Goal: Information Seeking & Learning: Check status

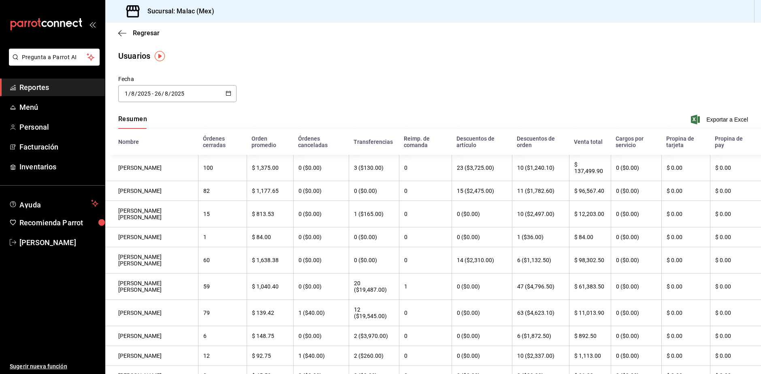
click at [39, 85] on span "Reportes" at bounding box center [58, 87] width 79 height 11
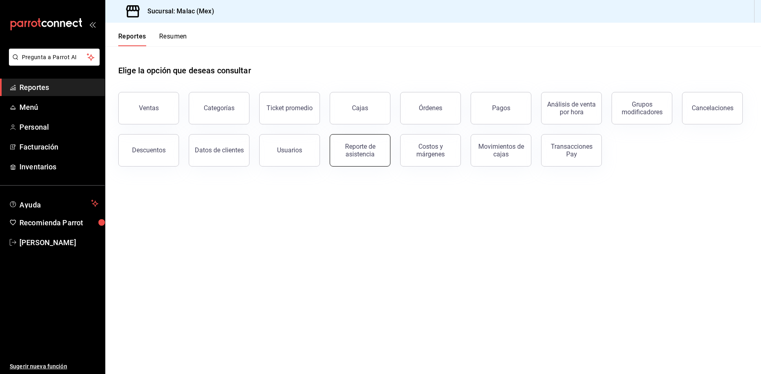
click at [370, 156] on div "Reporte de asistencia" at bounding box center [360, 150] width 50 height 15
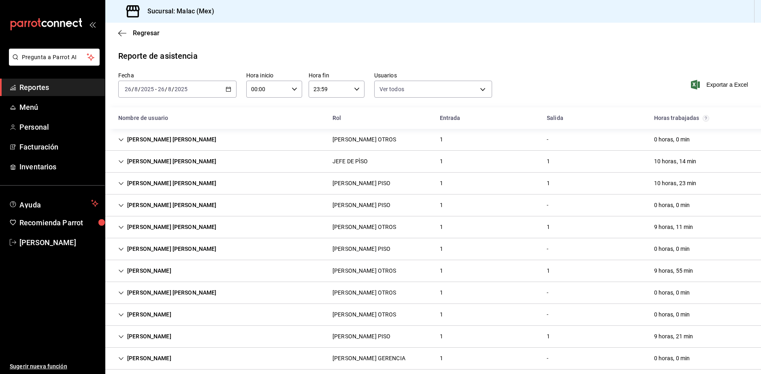
click at [190, 96] on div "[DATE] [DATE] - [DATE] [DATE]" at bounding box center [177, 89] width 118 height 17
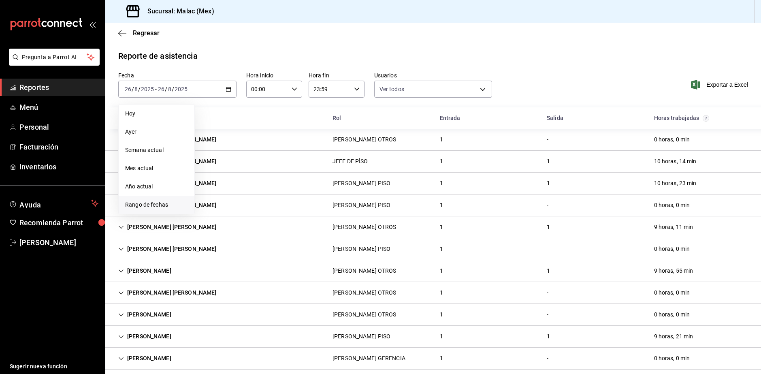
click at [177, 209] on li "Rango de fechas" at bounding box center [157, 205] width 76 height 18
click at [206, 207] on div "28 29 30 31 1 2 3 4 5 6 7 8 9 10 11 12 13 14 15 16 17 18 19 20 21 22 23 24 25 2…" at bounding box center [254, 179] width 100 height 86
click at [207, 210] on button "25" at bounding box center [211, 214] width 14 height 15
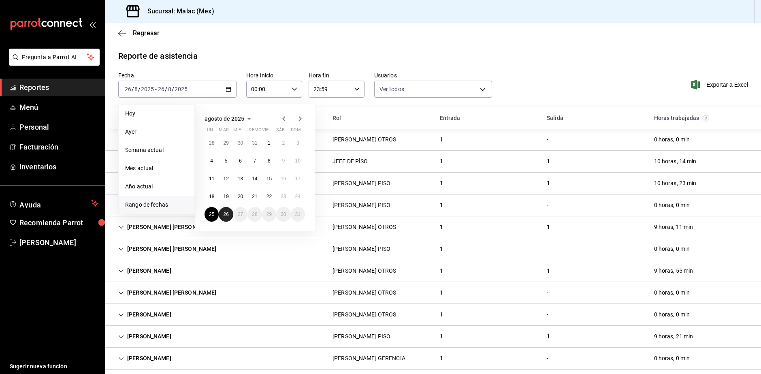
click at [229, 214] on button "26" at bounding box center [226, 214] width 14 height 15
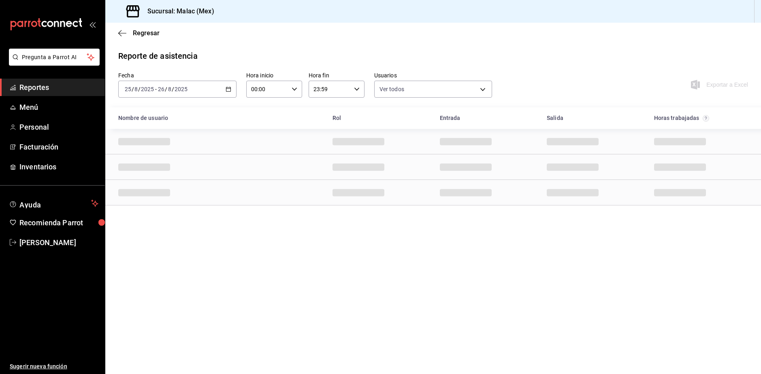
click at [614, 48] on main "Regresar Reporte de asistencia Fecha [DATE] [DATE] - [DATE] [DATE] Hora inicio …" at bounding box center [432, 198] width 655 height 351
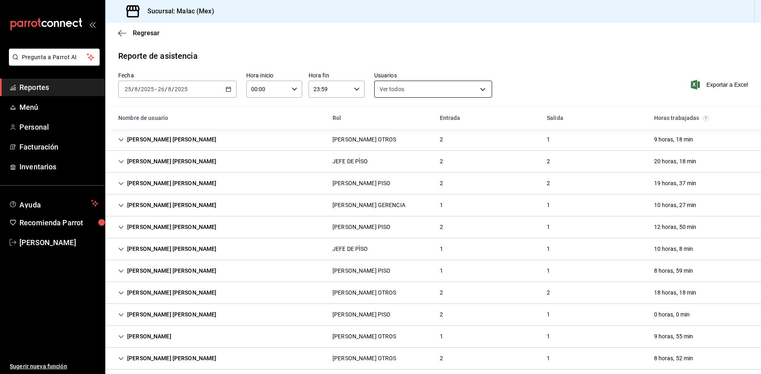
click at [404, 89] on body "Pregunta a Parrot AI Reportes Menú Personal Facturación Inventarios Ayuda Recom…" at bounding box center [380, 187] width 761 height 374
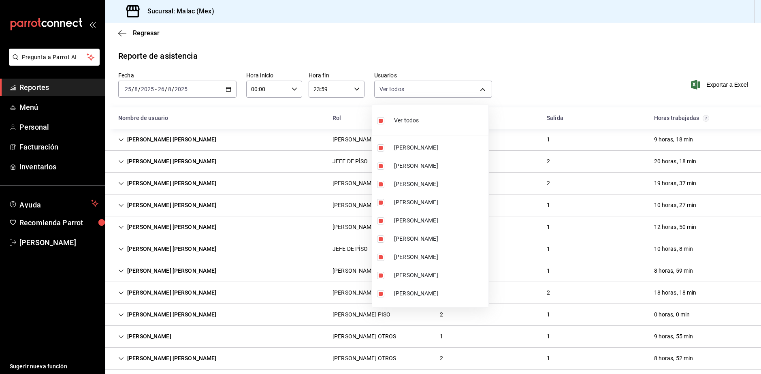
click at [409, 126] on div "Ver todos" at bounding box center [398, 119] width 42 height 17
checkbox input "false"
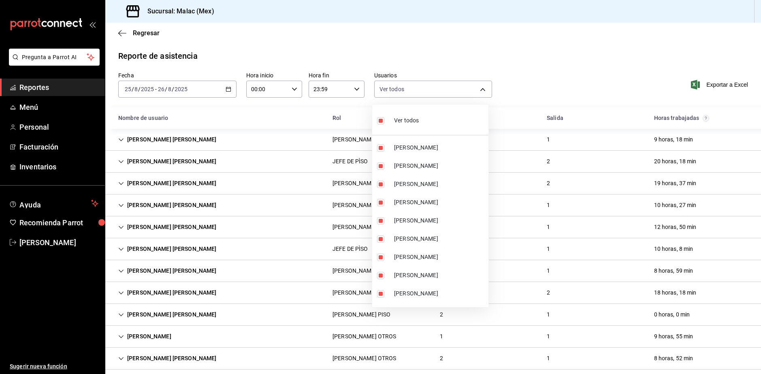
checkbox input "false"
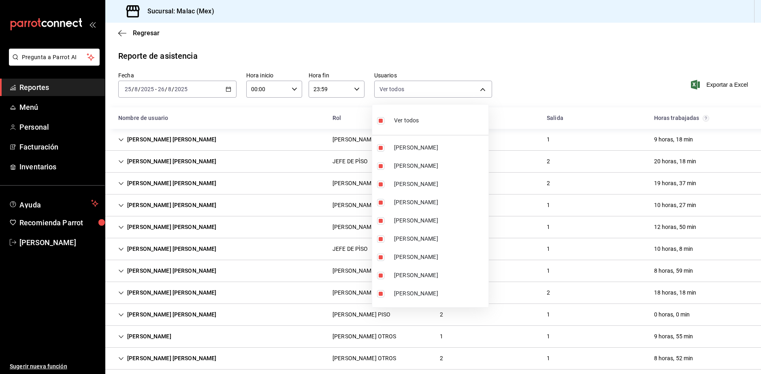
checkbox input "false"
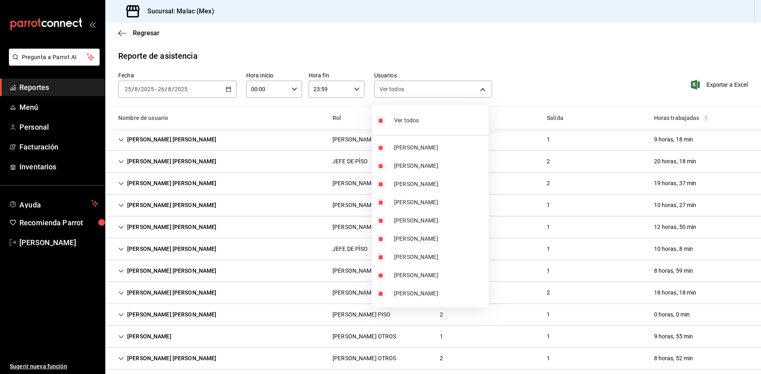
checkbox input "false"
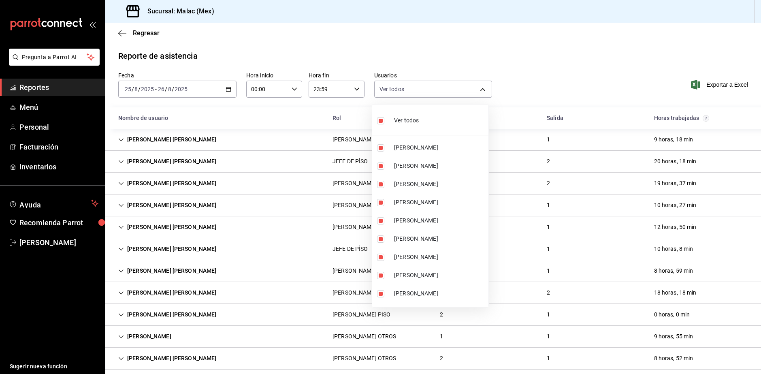
checkbox input "false"
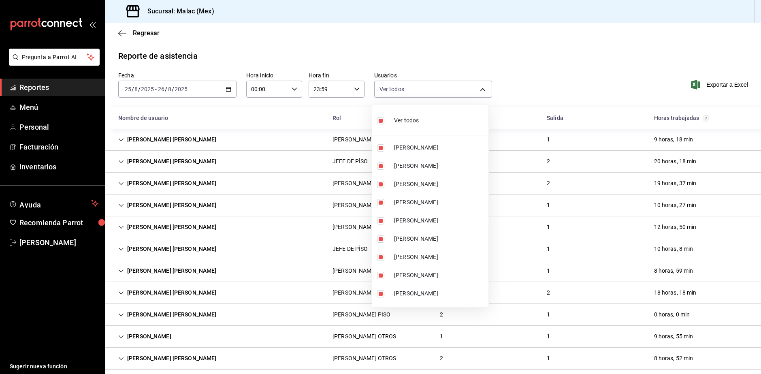
checkbox input "false"
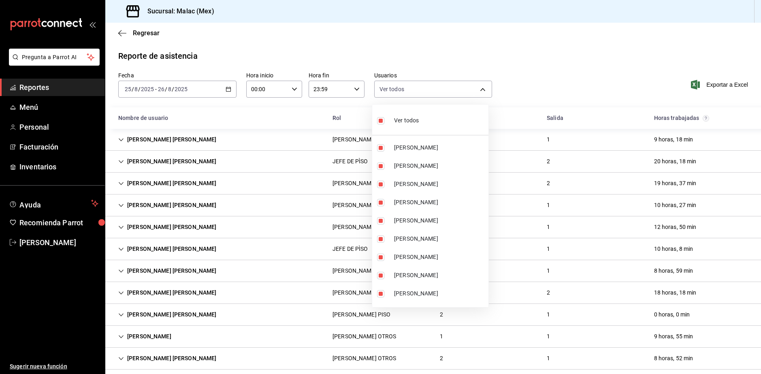
checkbox input "false"
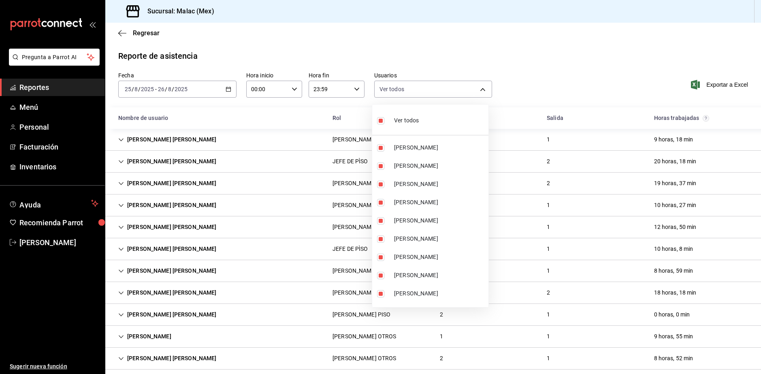
checkbox input "false"
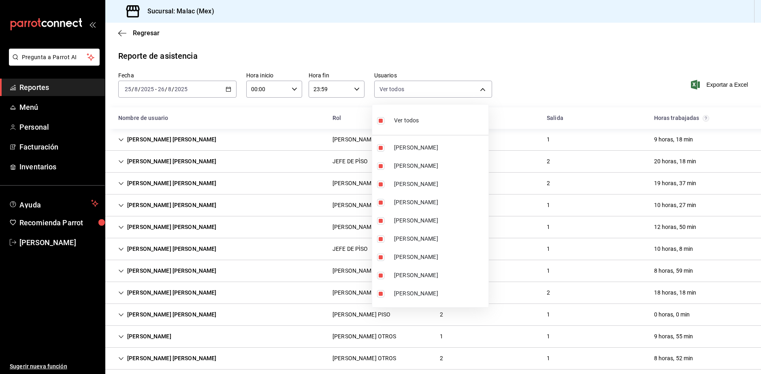
checkbox input "false"
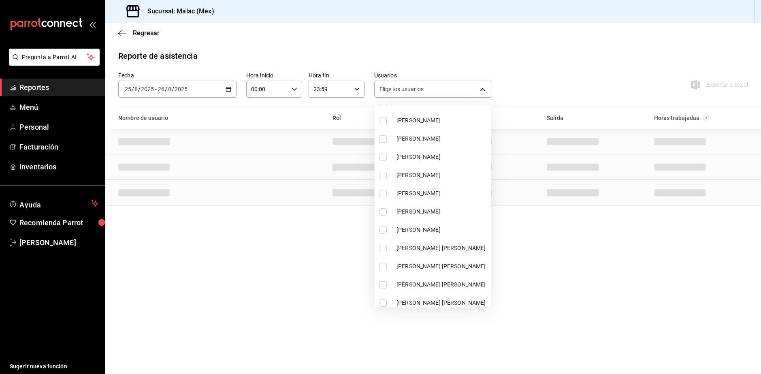
scroll to position [243, 0]
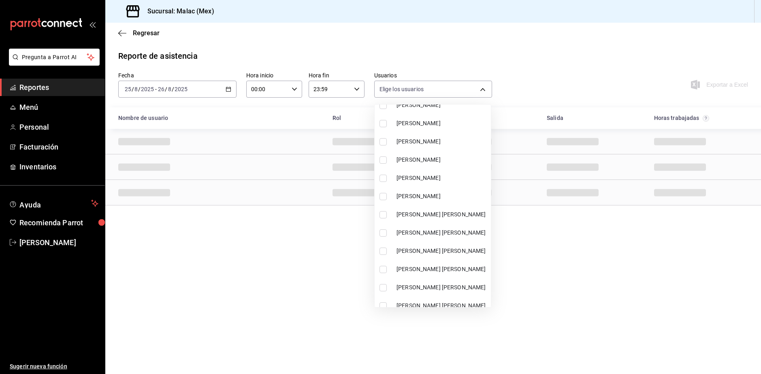
click at [422, 173] on li "[PERSON_NAME]" at bounding box center [432, 178] width 116 height 18
type input "68b814e9-203d-4433-a0e7-997591f031a8"
checkbox input "true"
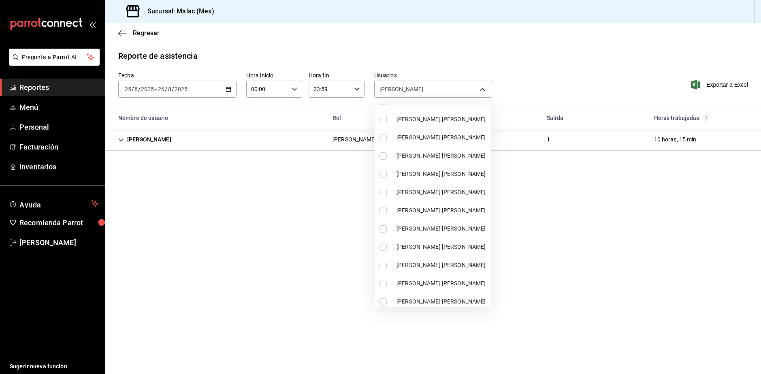
scroll to position [364, 0]
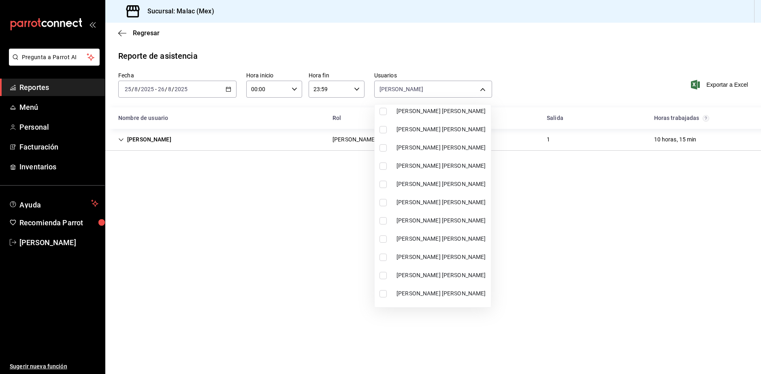
click at [436, 235] on span "[PERSON_NAME] [PERSON_NAME]" at bounding box center [441, 238] width 91 height 9
type input "68b814e9-203d-4433-a0e7-997591f031a8,3bd52c0b-e0f7-4404-816b-ef5020ec9bbb"
checkbox input "true"
click at [743, 272] on div at bounding box center [380, 187] width 761 height 374
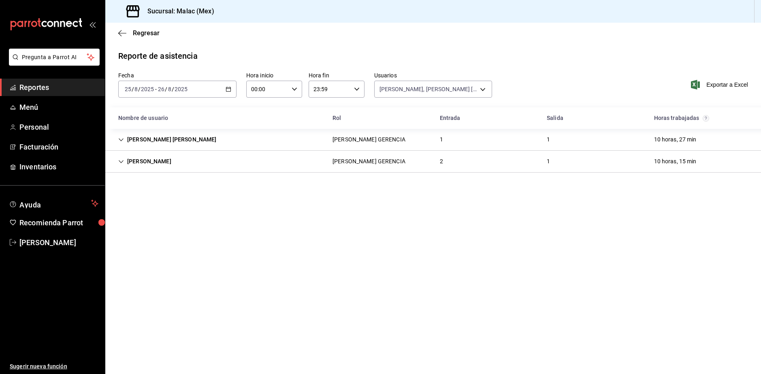
click at [548, 138] on div "1" at bounding box center [548, 139] width 16 height 15
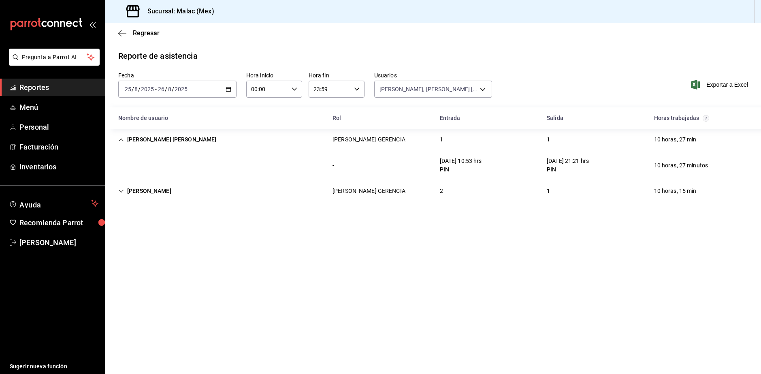
click at [397, 202] on div "[PERSON_NAME] GERENCIA 2 1 10 horas, 15 min" at bounding box center [432, 191] width 655 height 22
click at [430, 147] on div "[PERSON_NAME] [PERSON_NAME] GERENCIA 1 1 10 horas, 27 min" at bounding box center [432, 139] width 655 height 21
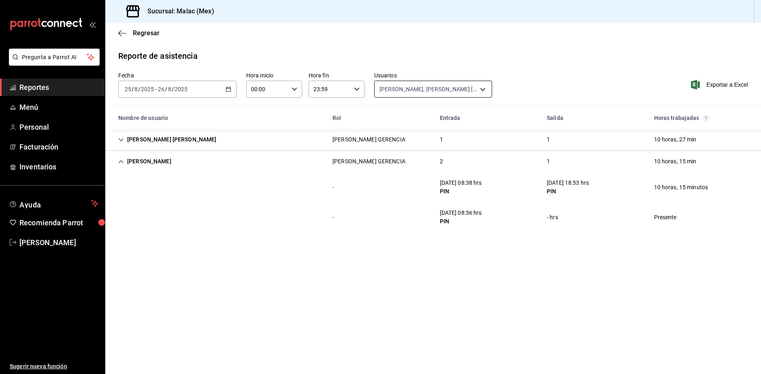
click at [424, 85] on body "Pregunta a Parrot AI Reportes Menú Personal Facturación Inventarios Ayuda Recom…" at bounding box center [380, 187] width 761 height 374
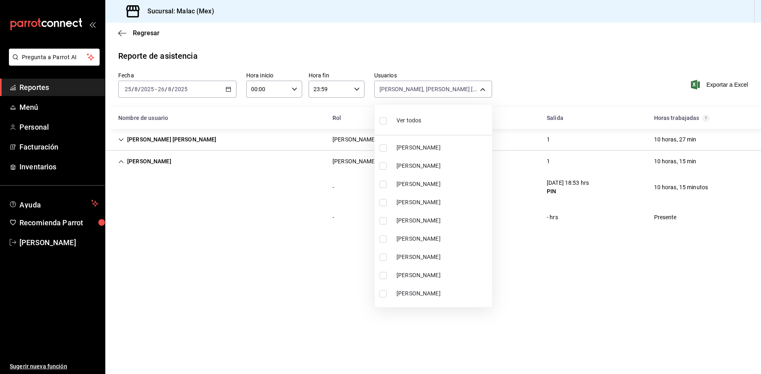
click at [424, 121] on li "Ver todos" at bounding box center [432, 120] width 117 height 24
type input "08cb63ce-e8dd-4401-8028-129c560eec26,6ada37a1-56d6-4bf6-92f0-9a56272b93d6,7bf52…"
checkbox input "true"
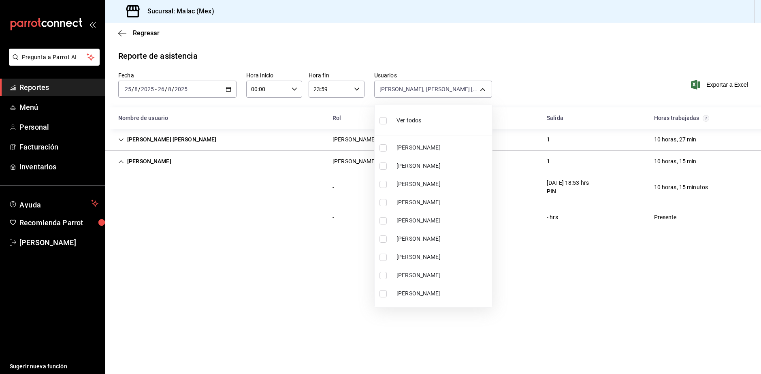
checkbox input "true"
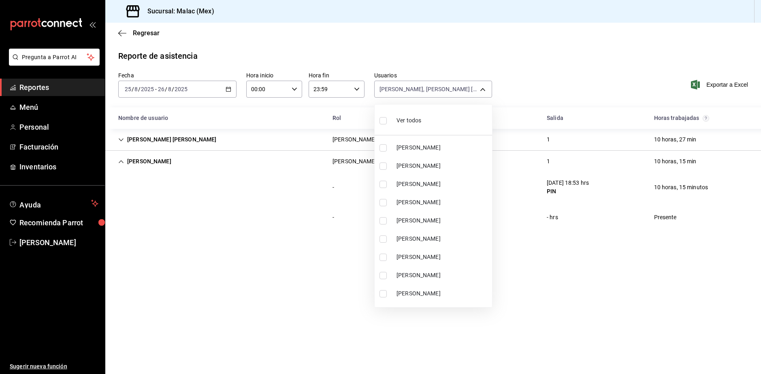
checkbox input "true"
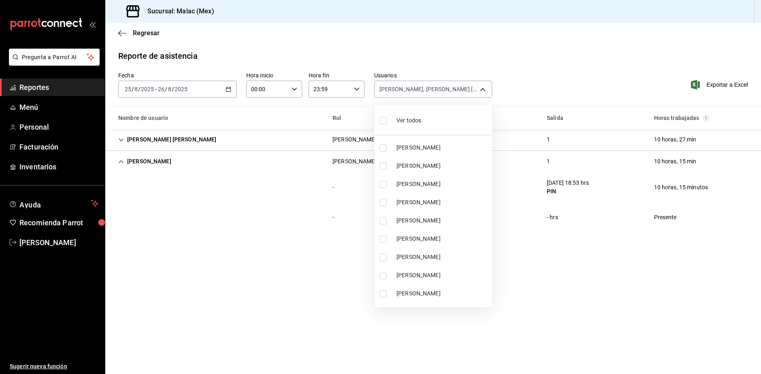
checkbox input "true"
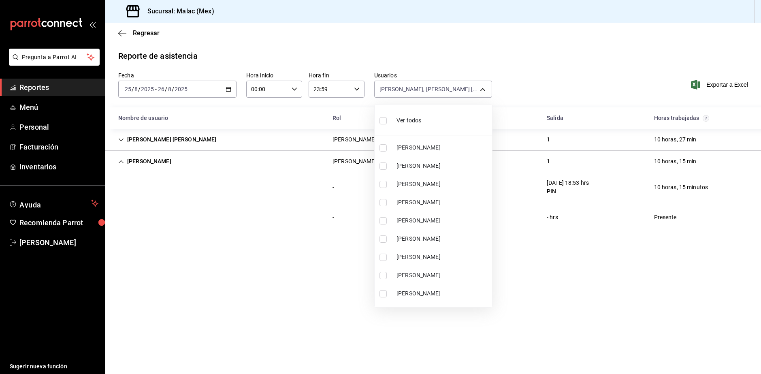
checkbox input "true"
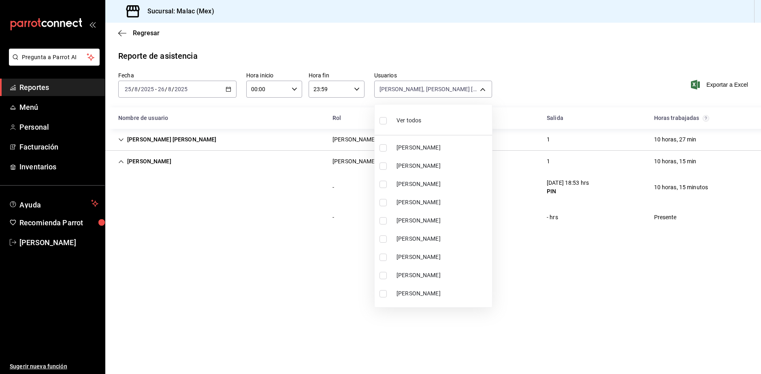
checkbox input "true"
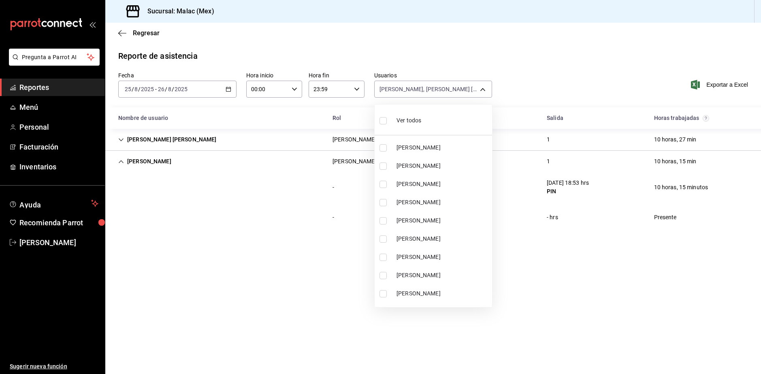
checkbox input "true"
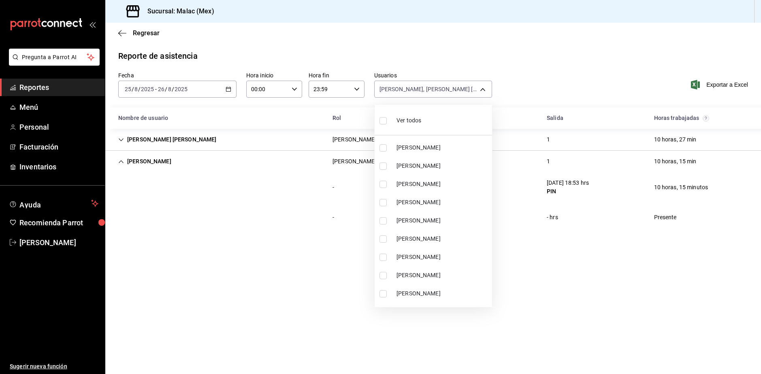
checkbox input "true"
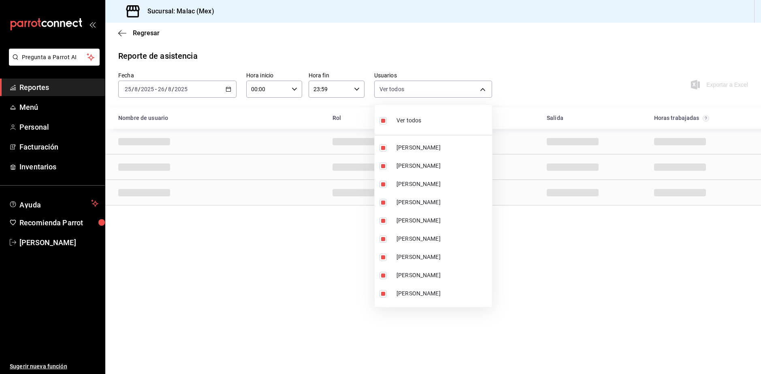
click at [424, 121] on li "Ver todos" at bounding box center [432, 120] width 117 height 24
checkbox input "false"
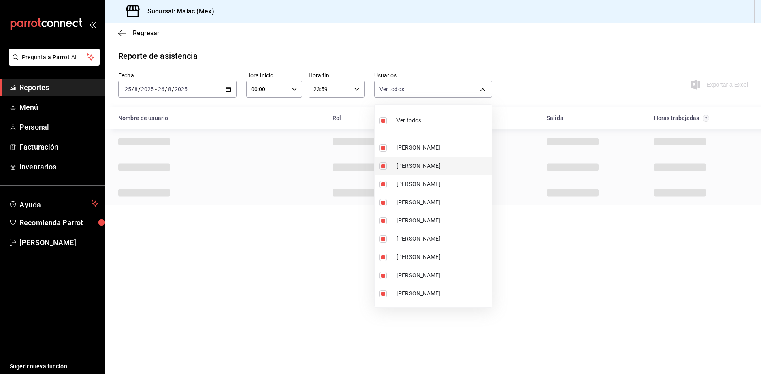
checkbox input "false"
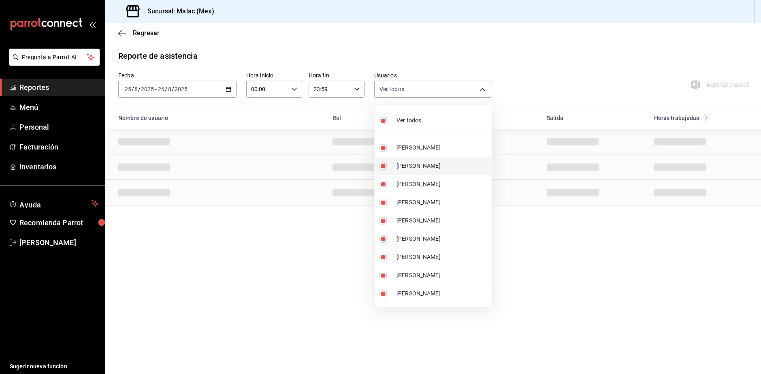
checkbox input "false"
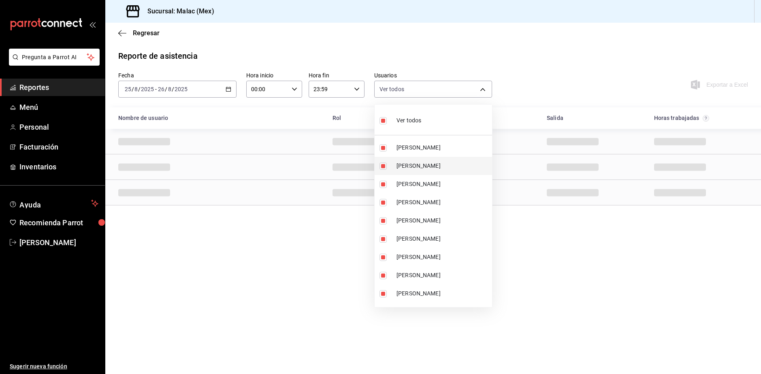
checkbox input "false"
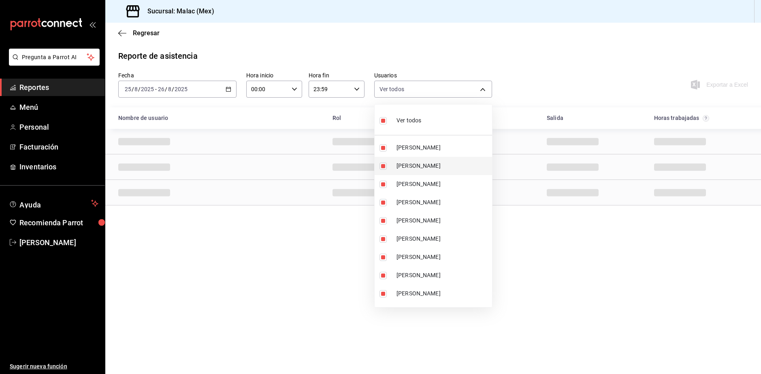
checkbox input "false"
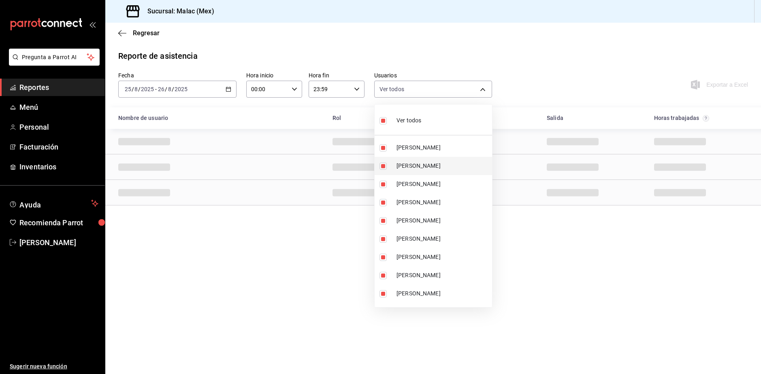
checkbox input "false"
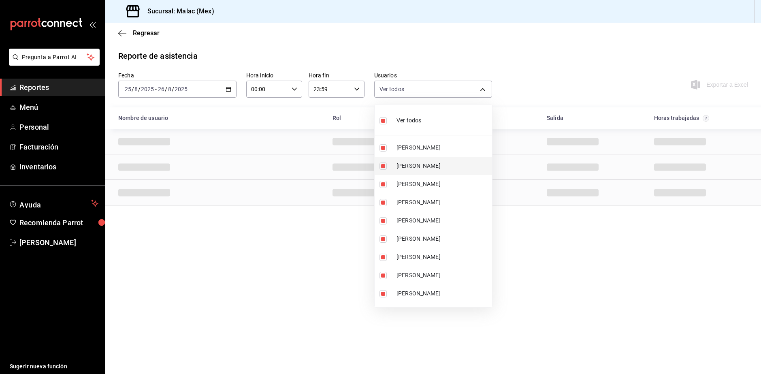
checkbox input "false"
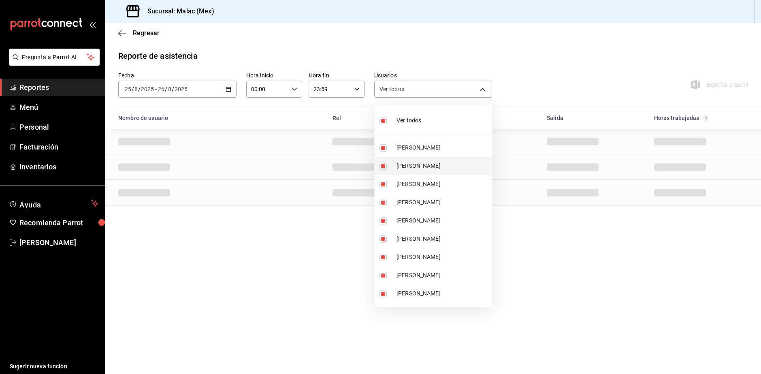
checkbox input "false"
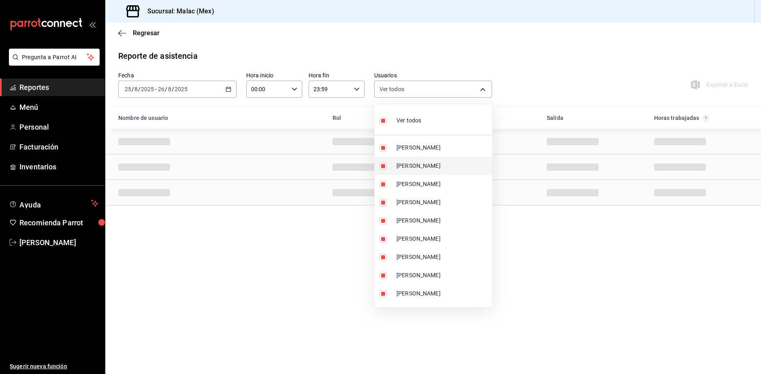
checkbox input "false"
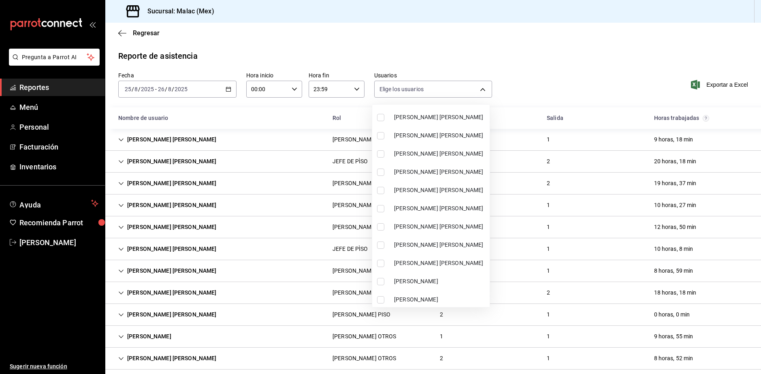
scroll to position [445, 0]
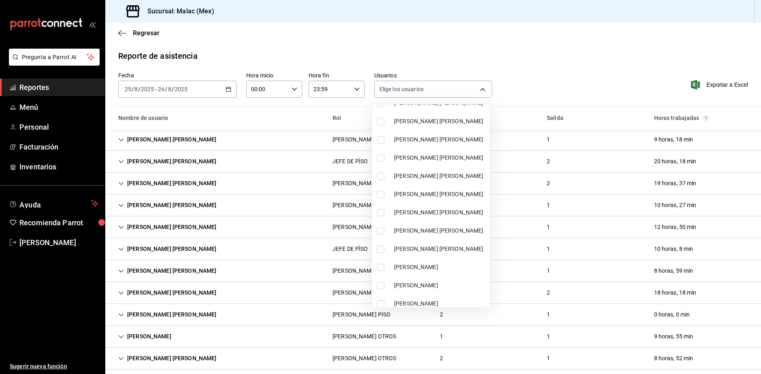
click at [454, 253] on li "[PERSON_NAME] [PERSON_NAME]" at bounding box center [430, 249] width 117 height 18
type input "8f129311-239e-45e3-a4ea-217158fa355a"
checkbox input "true"
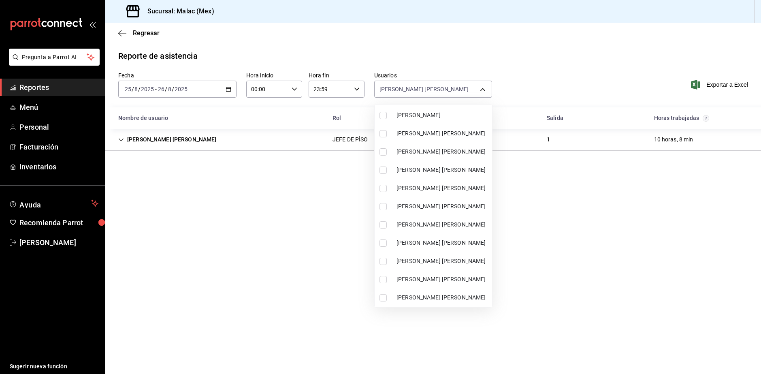
scroll to position [445, 0]
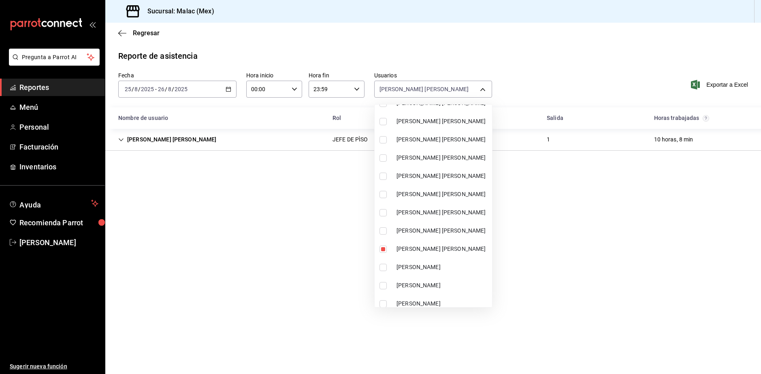
click at [460, 213] on span "[PERSON_NAME] [PERSON_NAME]" at bounding box center [442, 212] width 92 height 9
type input "8f129311-239e-45e3-a4ea-217158fa355a,2f3f95f2-2a11-4db2-8cee-40f57ff7f62a"
checkbox input "true"
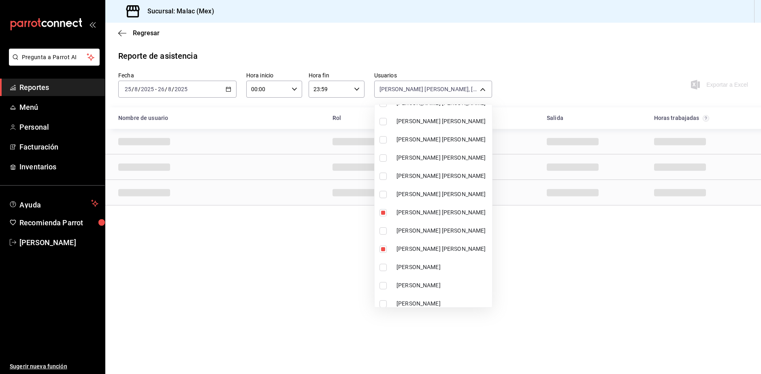
click at [701, 194] on div at bounding box center [380, 187] width 761 height 374
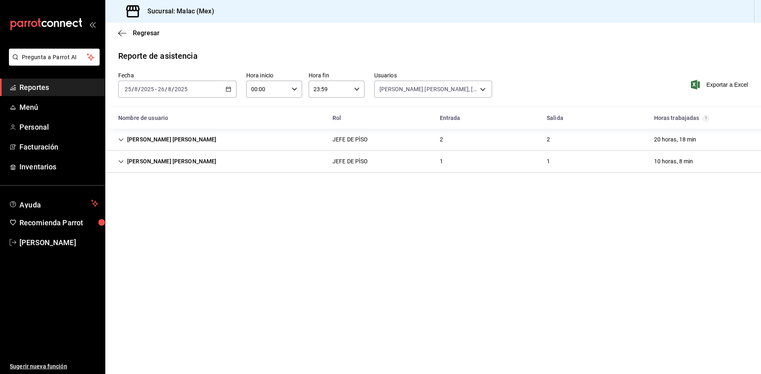
click at [353, 146] on div "JEFE DE PÌSO" at bounding box center [350, 139] width 49 height 15
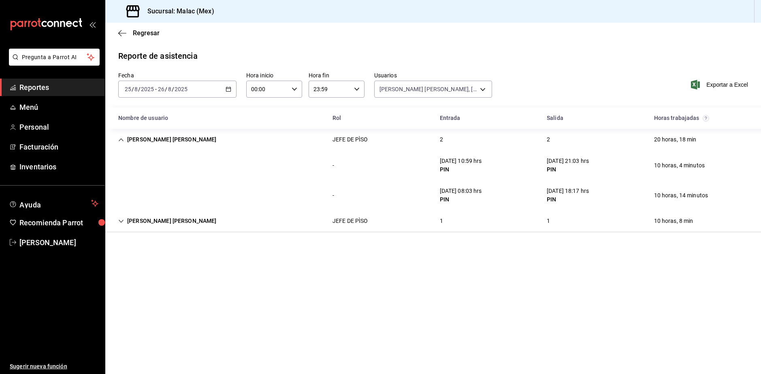
click at [426, 214] on div "[PERSON_NAME] [PERSON_NAME] JEFE DE PÌSO 1 1 10 horas, 8 min" at bounding box center [432, 221] width 655 height 22
click at [439, 83] on body "Pregunta a Parrot AI Reportes Menú Personal Facturación Inventarios Ayuda Recom…" at bounding box center [380, 187] width 761 height 374
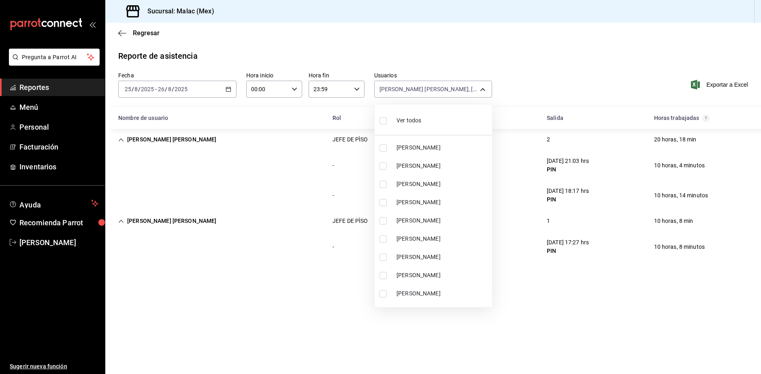
click at [449, 116] on li "Ver todos" at bounding box center [432, 120] width 117 height 24
type input "08cb63ce-e8dd-4401-8028-129c560eec26,6ada37a1-56d6-4bf6-92f0-9a56272b93d6,7bf52…"
checkbox input "true"
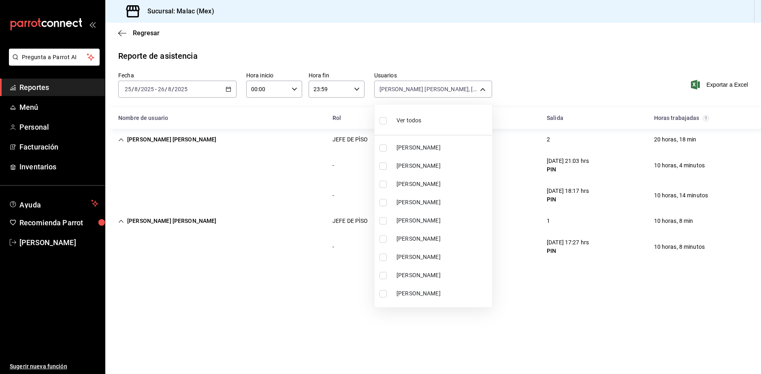
checkbox input "true"
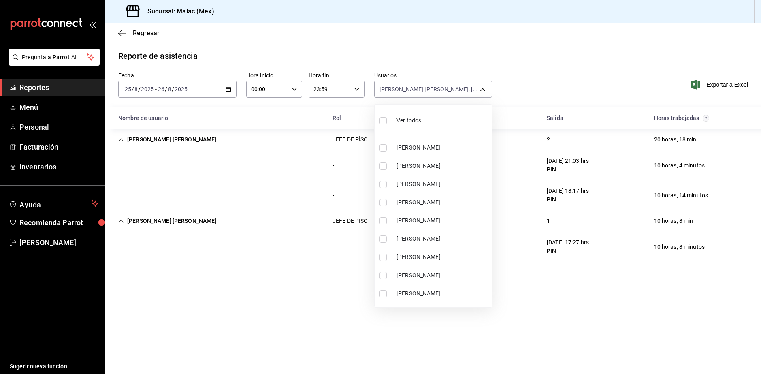
checkbox input "true"
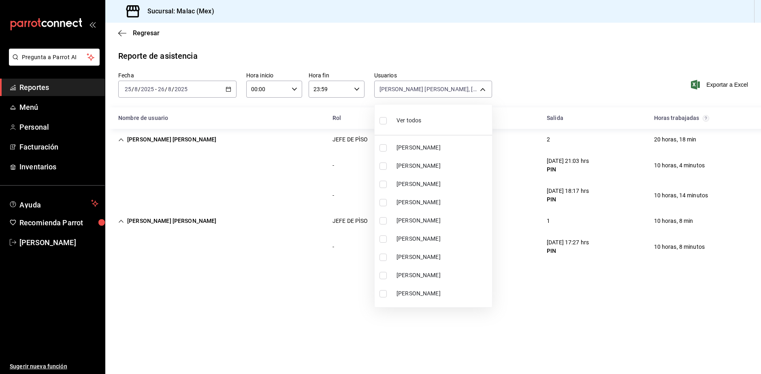
checkbox input "true"
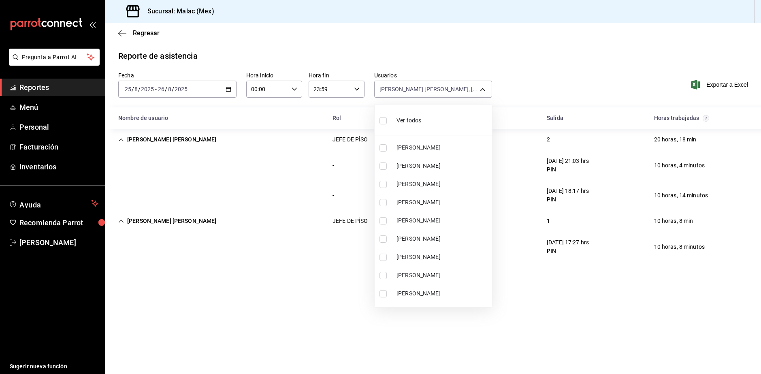
checkbox input "true"
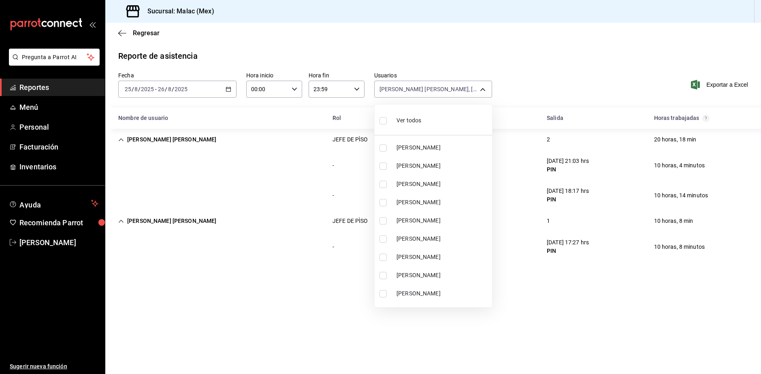
checkbox input "true"
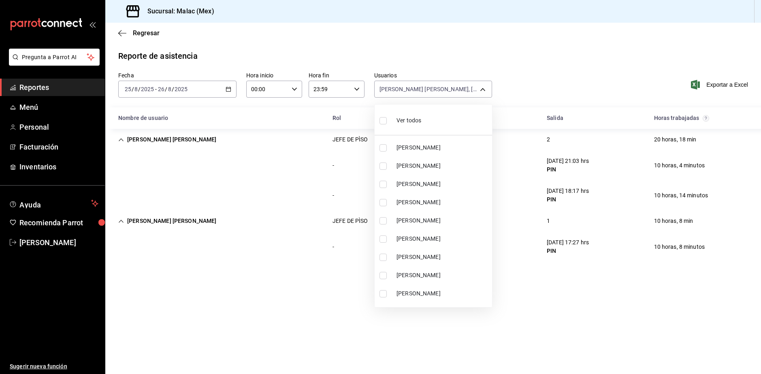
checkbox input "true"
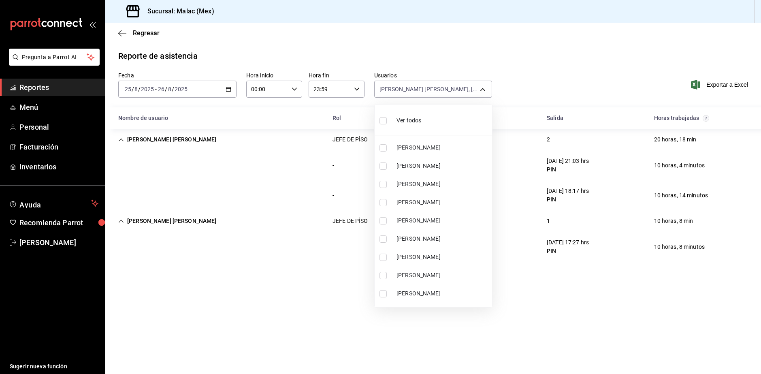
checkbox input "true"
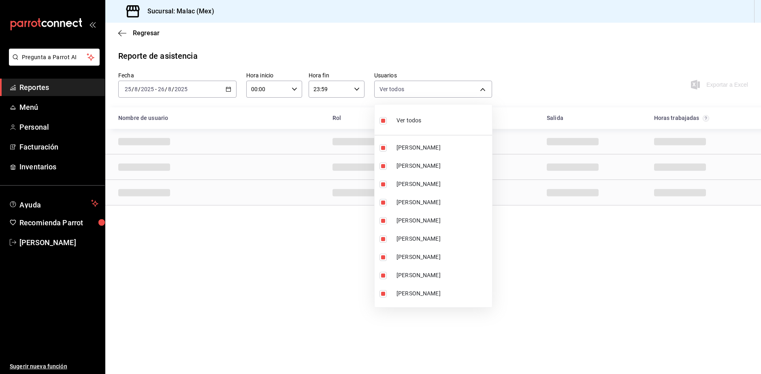
click at [449, 116] on li "Ver todos" at bounding box center [432, 120] width 117 height 24
checkbox input "false"
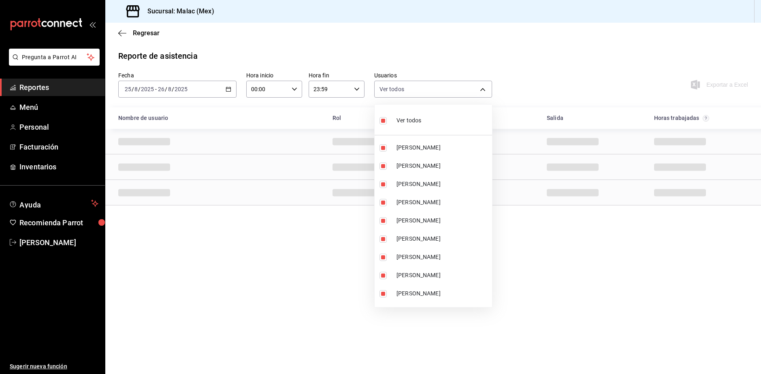
checkbox input "false"
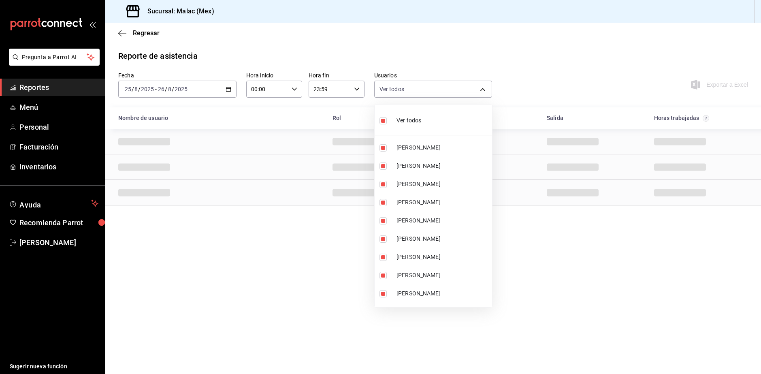
checkbox input "false"
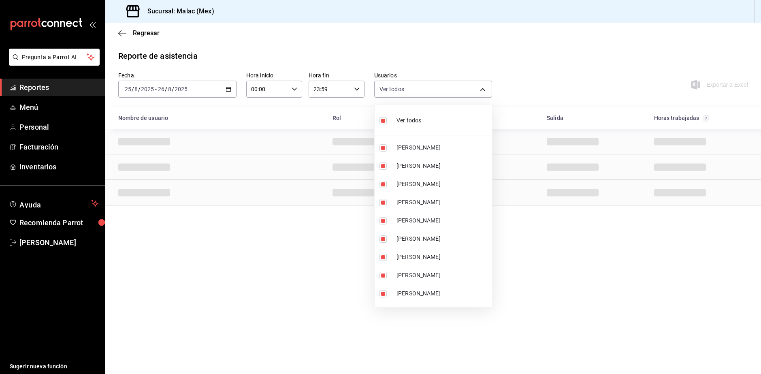
checkbox input "false"
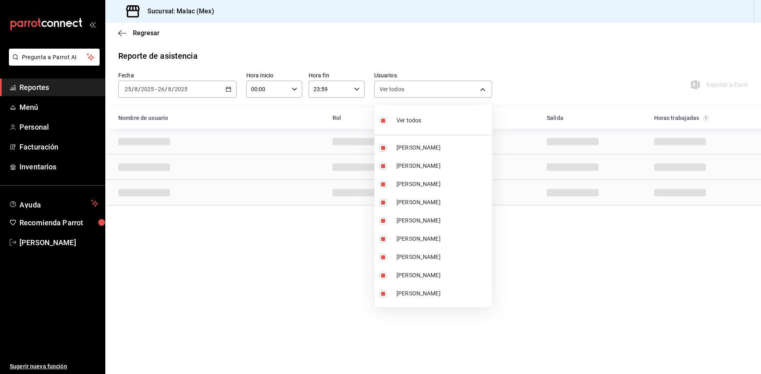
checkbox input "false"
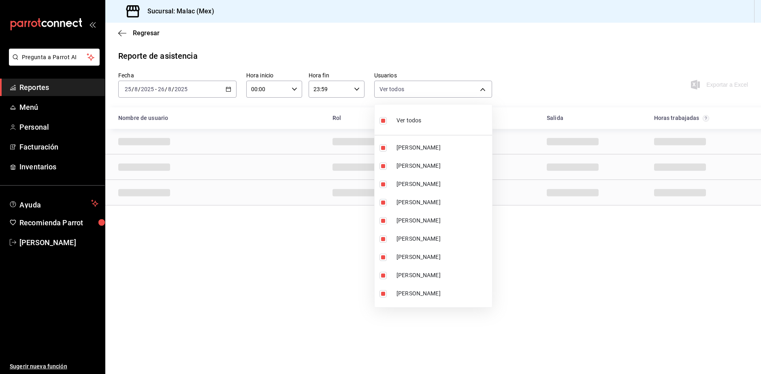
checkbox input "false"
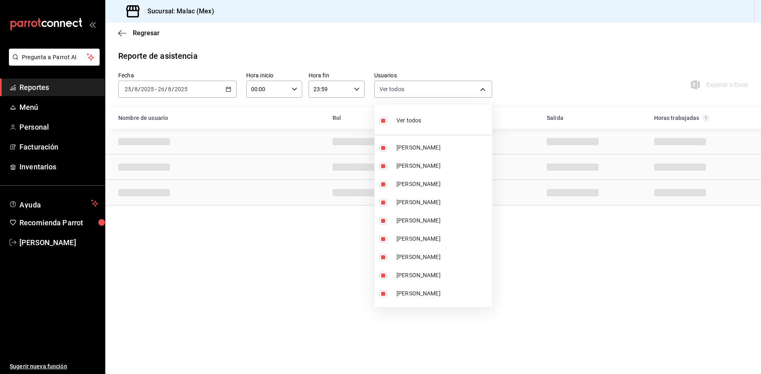
checkbox input "false"
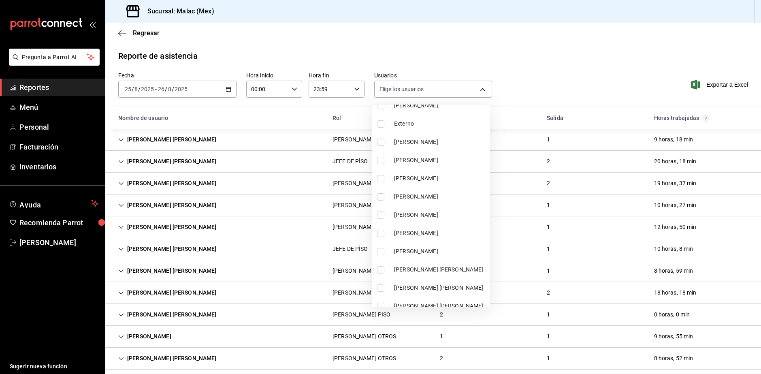
scroll to position [202, 0]
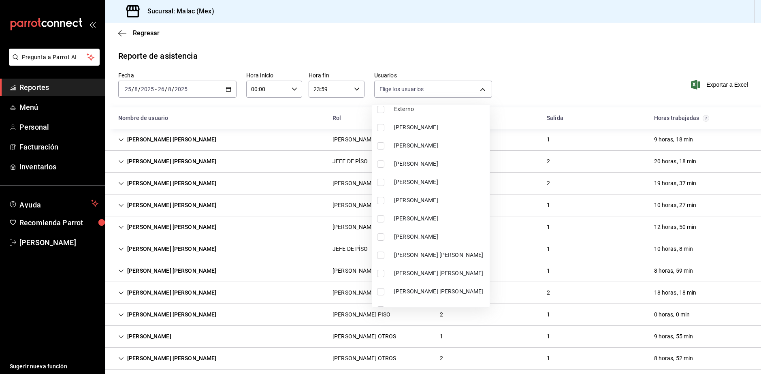
click at [439, 206] on li "[PERSON_NAME]" at bounding box center [430, 200] width 117 height 18
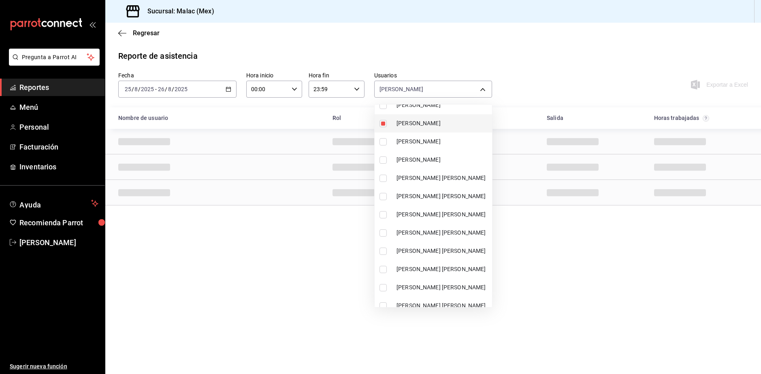
scroll to position [283, 0]
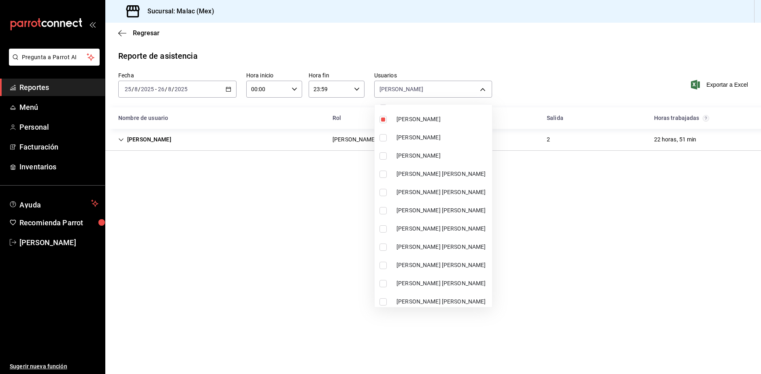
click at [446, 224] on li "[PERSON_NAME] [PERSON_NAME]" at bounding box center [432, 228] width 117 height 18
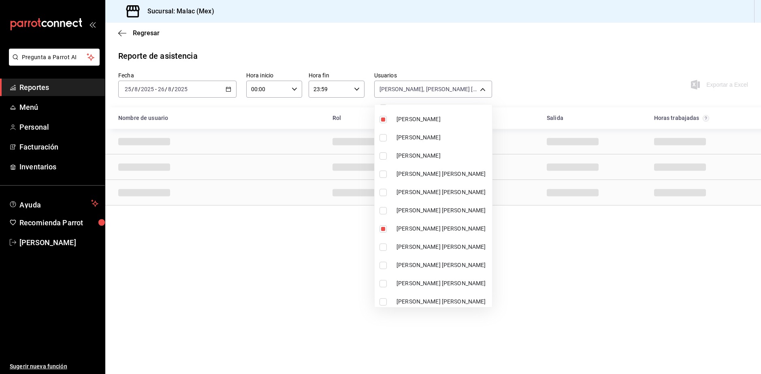
click at [445, 244] on span "[PERSON_NAME] [PERSON_NAME]" at bounding box center [442, 247] width 92 height 9
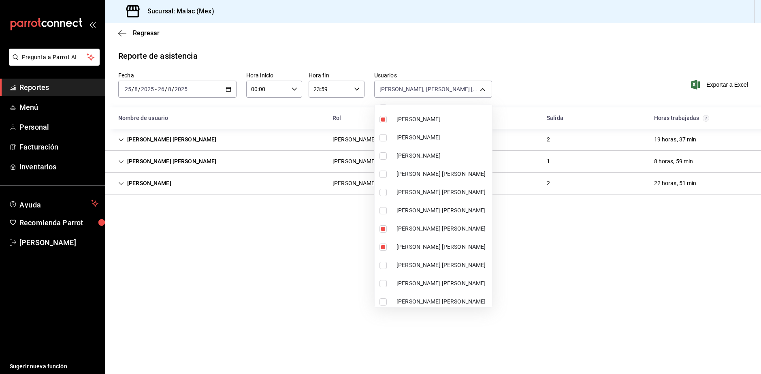
click at [551, 81] on div at bounding box center [380, 187] width 761 height 374
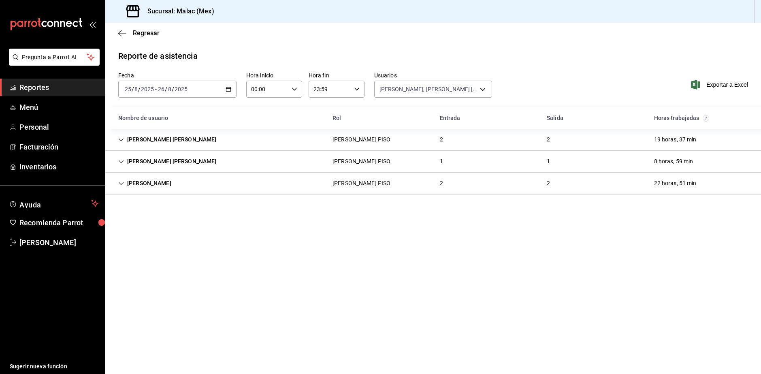
click at [304, 183] on div "[PERSON_NAME] PISO 2 2 22 horas, 51 min" at bounding box center [432, 183] width 655 height 22
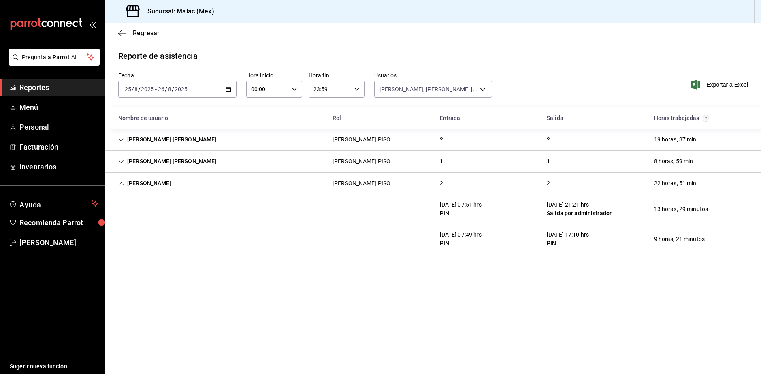
click at [241, 136] on div "[PERSON_NAME] [PERSON_NAME] PISO 2 2 19 horas, 37 min" at bounding box center [432, 140] width 655 height 22
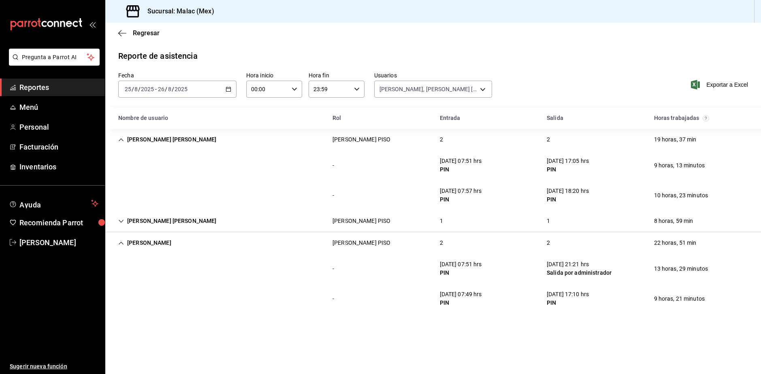
click at [436, 214] on div "1" at bounding box center [441, 220] width 16 height 15
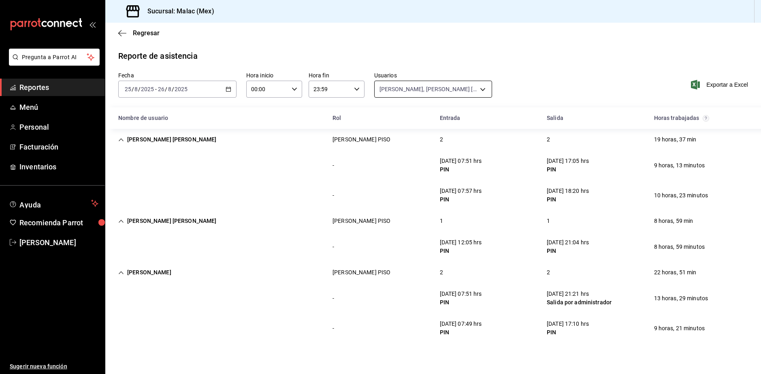
click at [375, 87] on body "Pregunta a Parrot AI Reportes Menú Personal Facturación Inventarios Ayuda Recom…" at bounding box center [380, 187] width 761 height 374
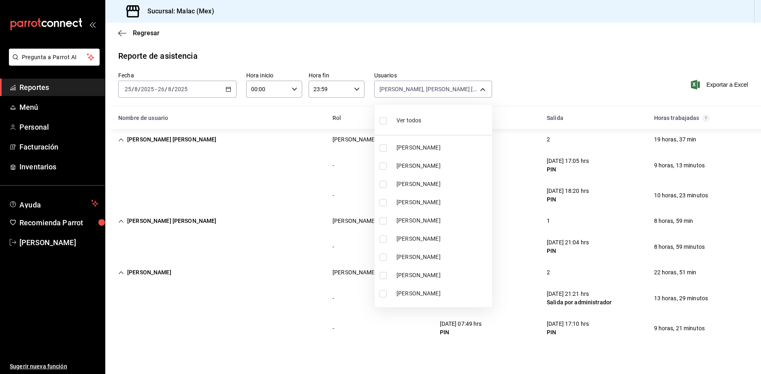
click at [393, 117] on div "Ver todos" at bounding box center [400, 119] width 42 height 17
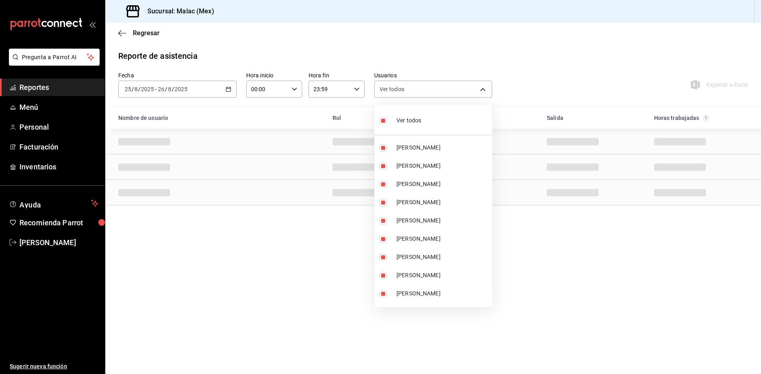
click at [393, 117] on div "Ver todos" at bounding box center [400, 119] width 42 height 17
click at [418, 244] on li "[PERSON_NAME]" at bounding box center [432, 239] width 117 height 18
click at [412, 259] on span "[PERSON_NAME]" at bounding box center [442, 257] width 92 height 9
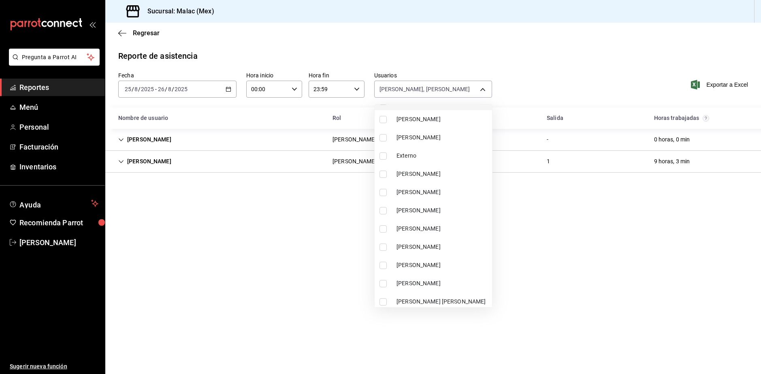
scroll to position [162, 0]
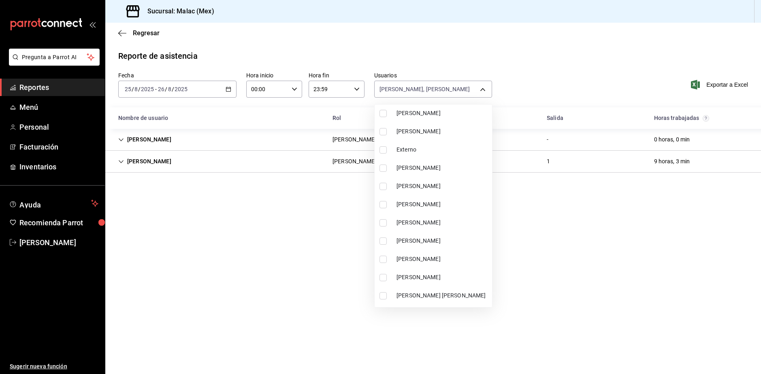
click at [426, 209] on li "[PERSON_NAME]" at bounding box center [432, 204] width 117 height 18
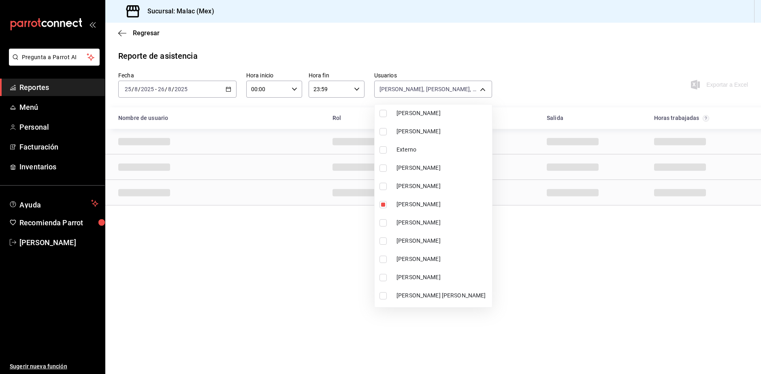
click at [483, 298] on span "[PERSON_NAME] [PERSON_NAME]" at bounding box center [442, 295] width 92 height 9
click at [529, 293] on div at bounding box center [380, 187] width 761 height 374
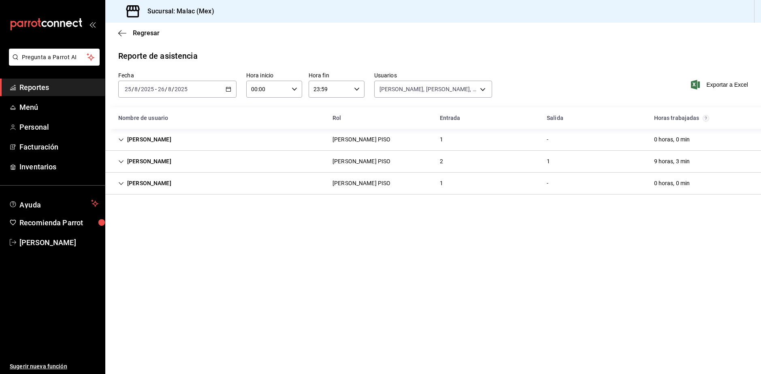
click at [166, 193] on div "[PERSON_NAME] PISO 1 - 0 horas, 0 min" at bounding box center [432, 183] width 655 height 22
click at [304, 162] on div "[PERSON_NAME] PISO 2 1 9 horas, 3 min" at bounding box center [432, 162] width 655 height 22
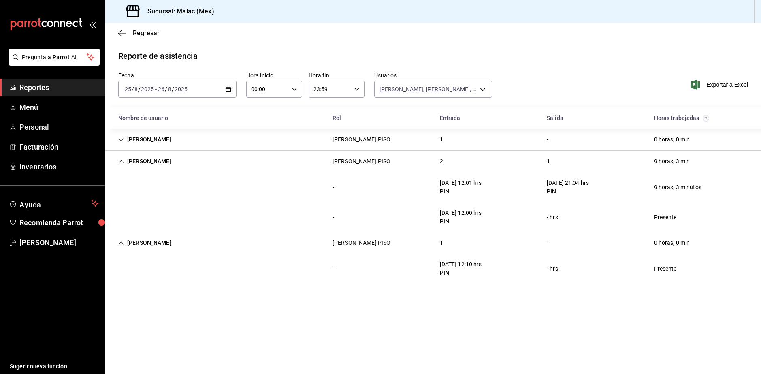
click at [304, 162] on div "[PERSON_NAME] PISO 2 1 9 horas, 3 min" at bounding box center [432, 161] width 655 height 21
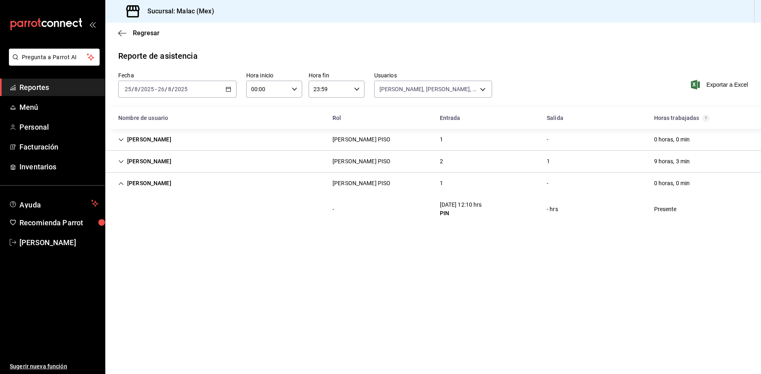
click at [314, 152] on div "[PERSON_NAME] PISO 2 1 9 horas, 3 min" at bounding box center [432, 162] width 655 height 22
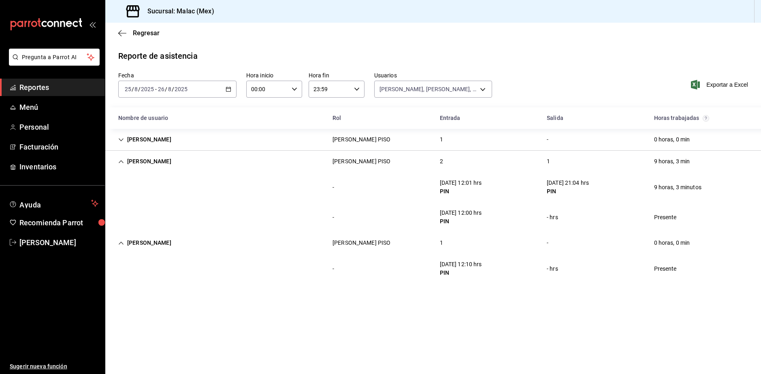
click at [322, 139] on div "[PERSON_NAME] PISO 1 - 0 horas, 0 min" at bounding box center [432, 140] width 655 height 22
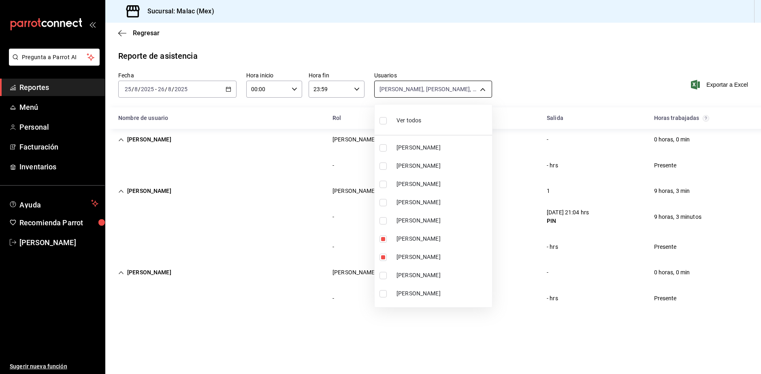
click at [487, 82] on body "Pregunta a Parrot AI Reportes Menú Personal Facturación Inventarios Ayuda Recom…" at bounding box center [380, 187] width 761 height 374
click at [421, 124] on li "Ver todos" at bounding box center [432, 120] width 117 height 24
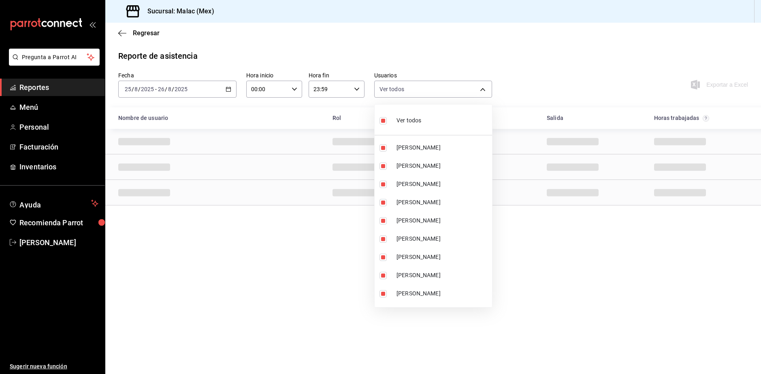
click at [421, 124] on li "Ver todos" at bounding box center [432, 120] width 117 height 24
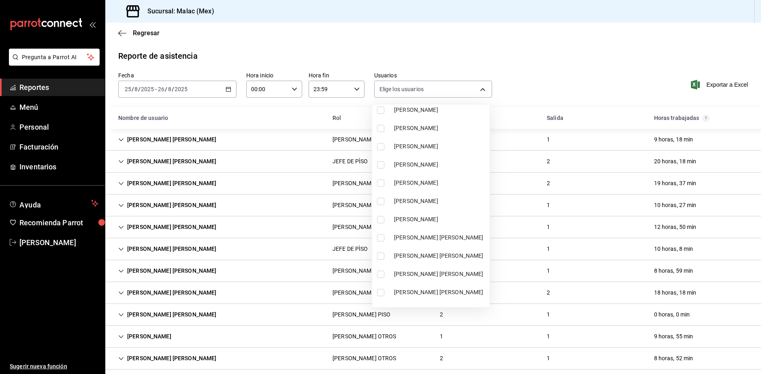
scroll to position [243, 0]
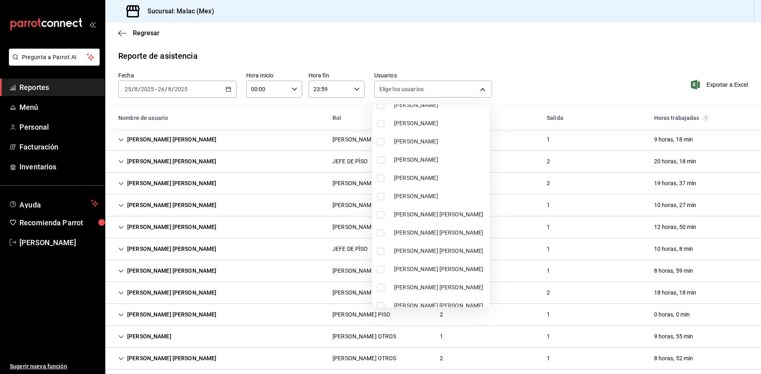
click at [442, 215] on span "[PERSON_NAME] [PERSON_NAME]" at bounding box center [440, 214] width 92 height 9
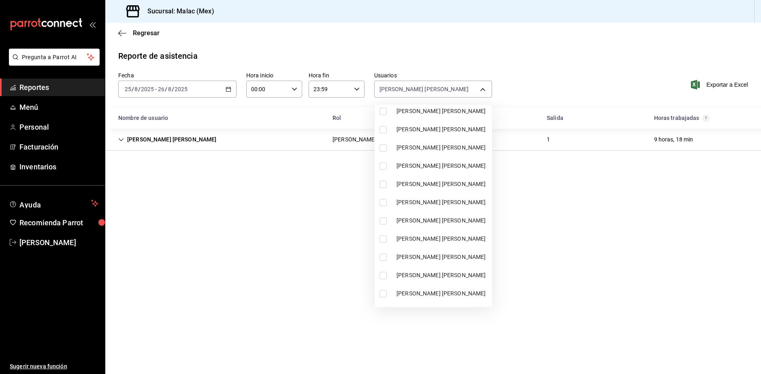
scroll to position [405, 0]
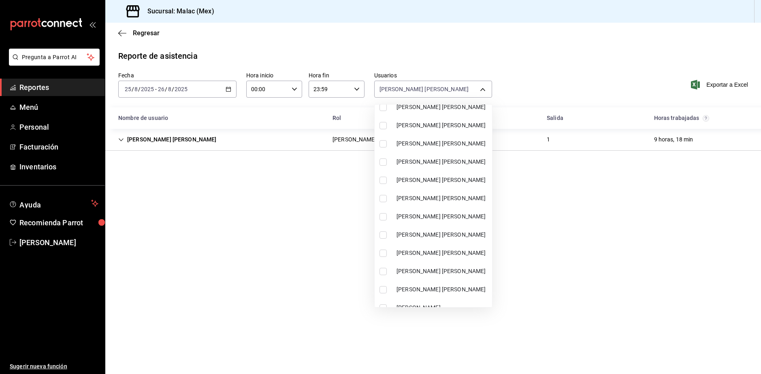
click at [436, 241] on li "[PERSON_NAME] [PERSON_NAME]" at bounding box center [432, 235] width 117 height 18
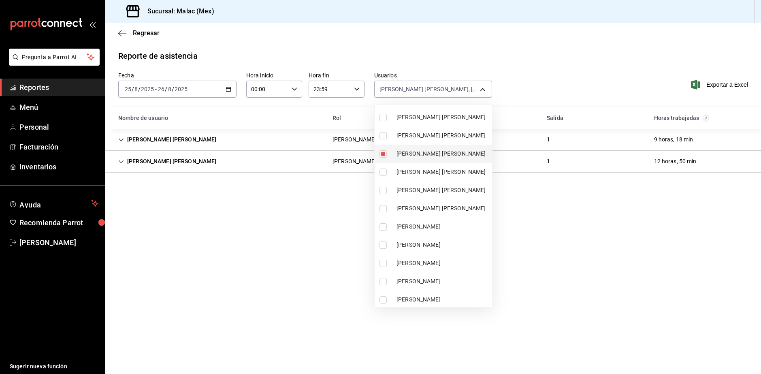
scroll to position [526, 0]
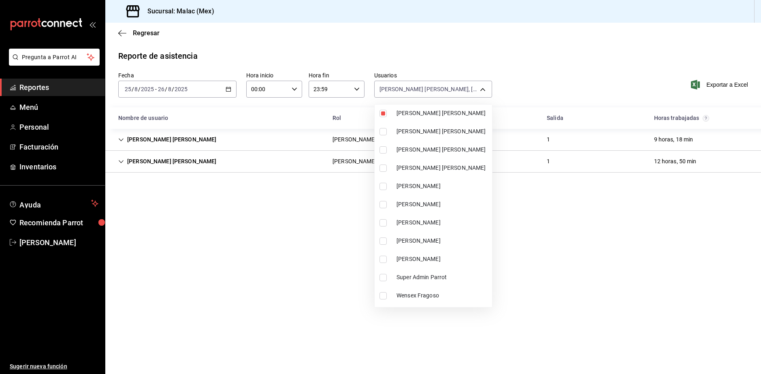
click at [453, 212] on li "[PERSON_NAME]" at bounding box center [432, 204] width 117 height 18
click at [619, 237] on div at bounding box center [380, 187] width 761 height 374
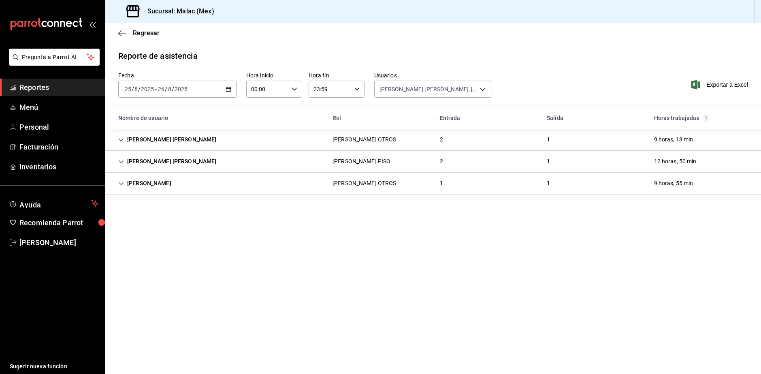
click at [355, 189] on div "[PERSON_NAME] OTROS" at bounding box center [364, 183] width 77 height 15
click at [489, 196] on div "- [DATE] 08:26 hrs PIN [DATE] 18:21 hrs PIN 9 horas, 55 minutos" at bounding box center [432, 209] width 655 height 30
click at [400, 181] on div "[PERSON_NAME] [PERSON_NAME] OTROS 1 1 9 horas, 55 min" at bounding box center [432, 182] width 655 height 21
click at [396, 138] on div "[PERSON_NAME] [PERSON_NAME] OTROS 2 1 9 horas, 18 min" at bounding box center [432, 140] width 655 height 22
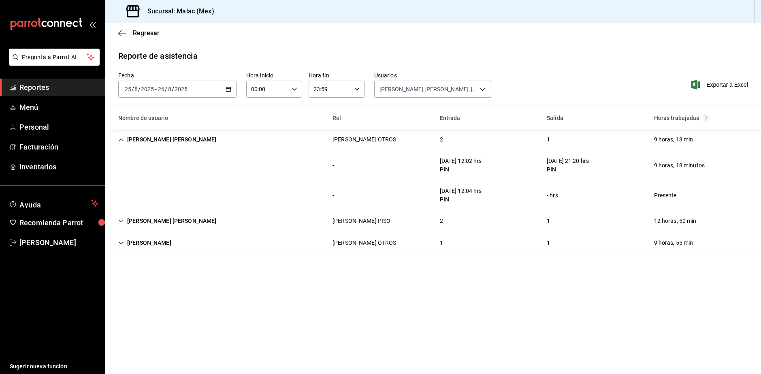
click at [564, 331] on main "Regresar Reporte de asistencia Fecha [DATE] [DATE] - [DATE] [DATE] Hora inicio …" at bounding box center [432, 198] width 655 height 351
click at [191, 225] on div "[PERSON_NAME] [PERSON_NAME] PISO 2 1 12 horas, 50 min" at bounding box center [432, 221] width 655 height 22
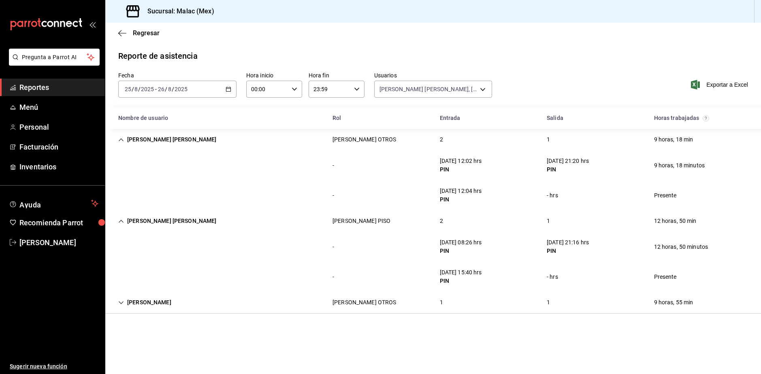
click at [223, 87] on div "[DATE] [DATE] - [DATE] [DATE]" at bounding box center [177, 89] width 118 height 17
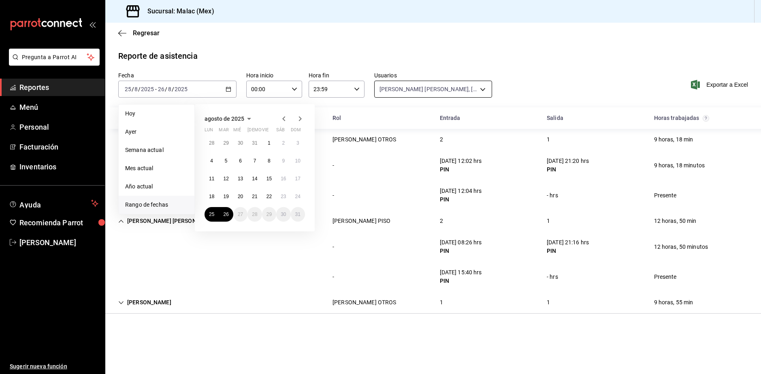
click at [469, 93] on body "Pregunta a Parrot AI Reportes Menú Personal Facturación Inventarios Ayuda Recom…" at bounding box center [380, 187] width 761 height 374
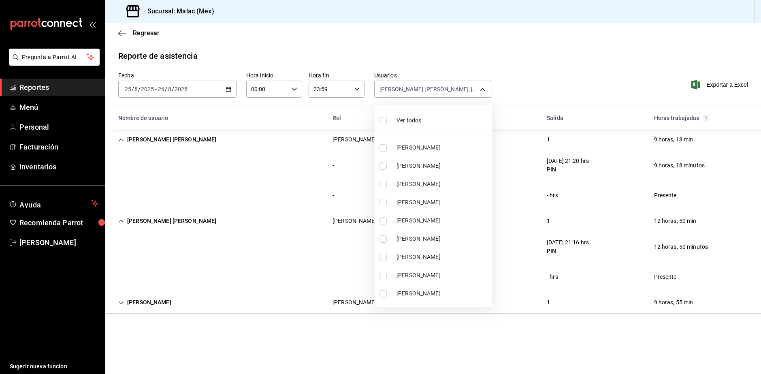
click at [413, 115] on div "Ver todos" at bounding box center [400, 119] width 42 height 17
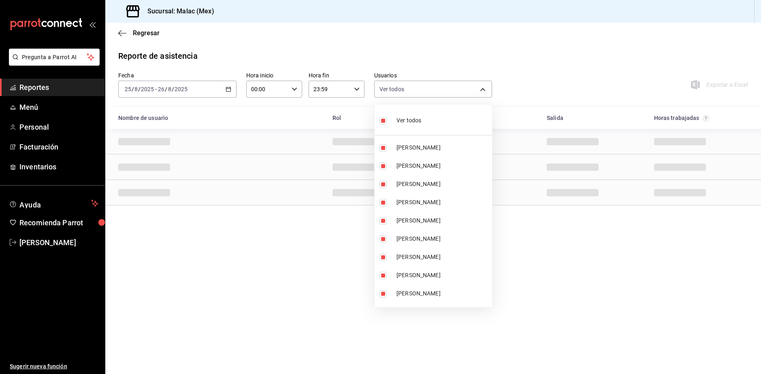
click at [418, 124] on span "Ver todos" at bounding box center [408, 120] width 25 height 9
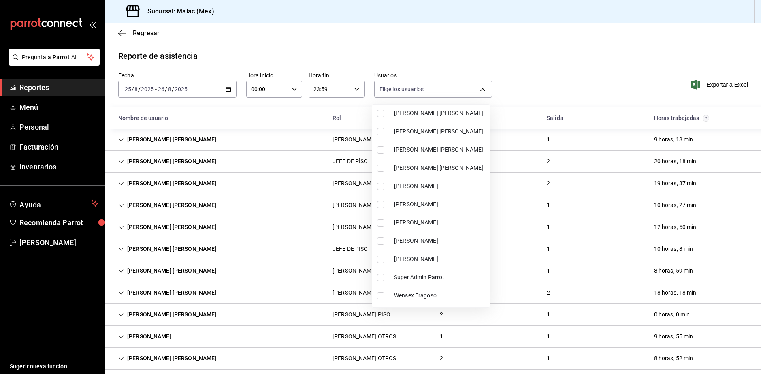
scroll to position [542, 0]
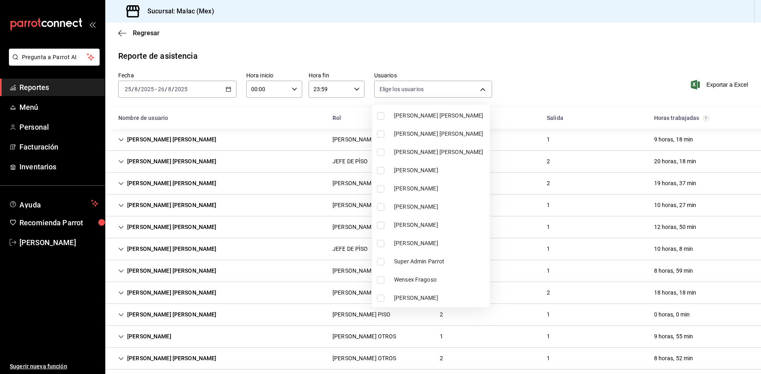
drag, startPoint x: 425, startPoint y: 276, endPoint x: 455, endPoint y: 237, distance: 49.3
click at [425, 276] on span "Wensex Fragoso" at bounding box center [440, 279] width 92 height 9
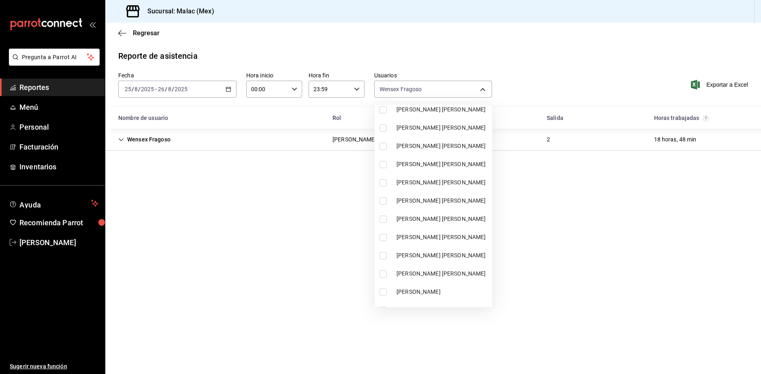
scroll to position [380, 0]
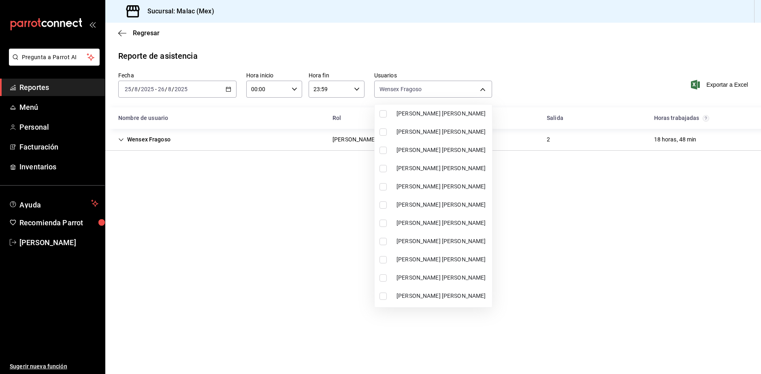
click at [453, 206] on span "[PERSON_NAME] [PERSON_NAME]" at bounding box center [442, 204] width 92 height 9
click at [694, 343] on div at bounding box center [380, 187] width 761 height 374
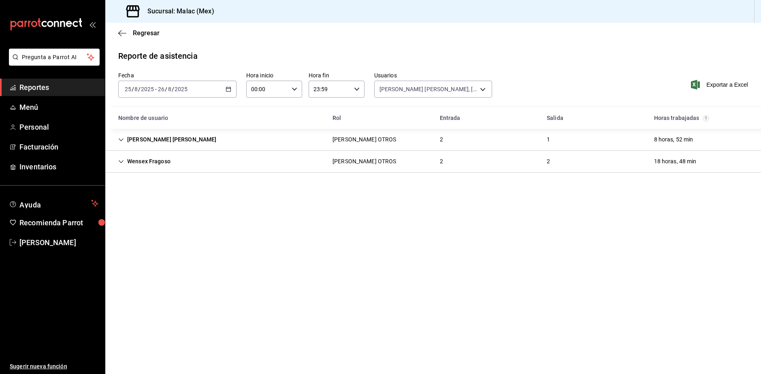
click at [327, 158] on div "[PERSON_NAME] OTROS" at bounding box center [364, 161] width 77 height 15
click at [308, 140] on div "[PERSON_NAME] [PERSON_NAME] OTROS 2 1 8 horas, 52 min" at bounding box center [432, 140] width 655 height 22
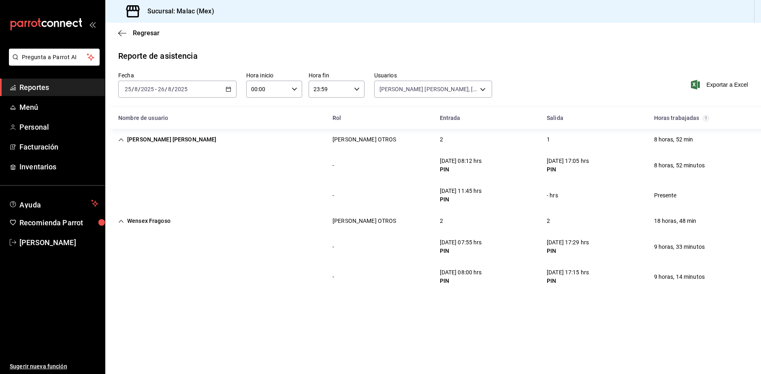
click at [308, 140] on div "[PERSON_NAME] [PERSON_NAME] OTROS 2 1 8 horas, 52 min" at bounding box center [432, 139] width 655 height 21
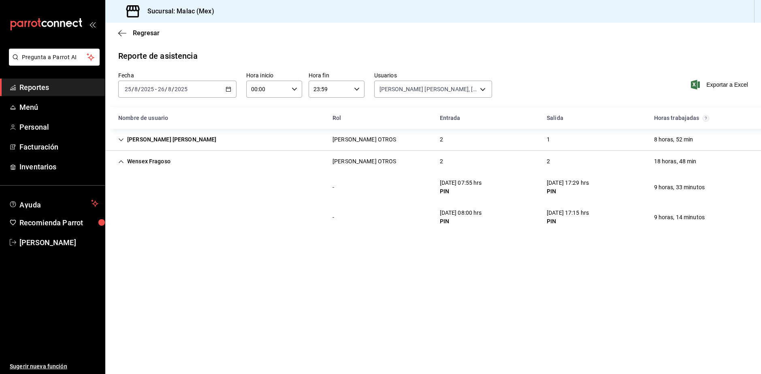
click at [319, 169] on div "Wensex [PERSON_NAME] OTROS 2 2 18 horas, 48 min" at bounding box center [432, 161] width 655 height 21
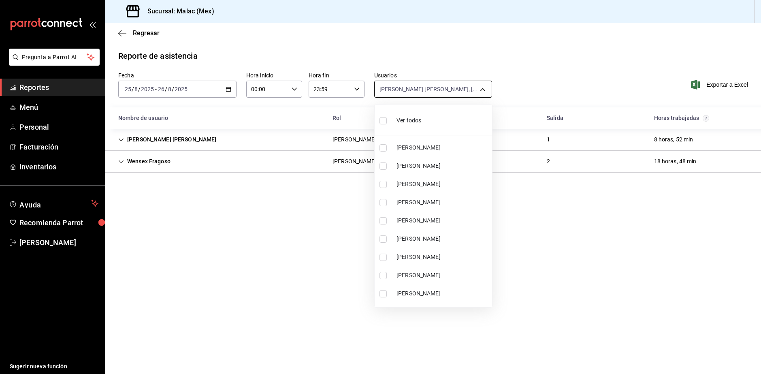
click at [448, 83] on body "Pregunta a Parrot AI Reportes Menú Personal Facturación Inventarios Ayuda Recom…" at bounding box center [380, 187] width 761 height 374
click at [451, 134] on ul "Ver todos [PERSON_NAME] [PERSON_NAME] [PERSON_NAME] [PERSON_NAME] [PERSON_NAME]…" at bounding box center [432, 205] width 117 height 202
click at [454, 118] on li "Ver todos" at bounding box center [432, 120] width 117 height 24
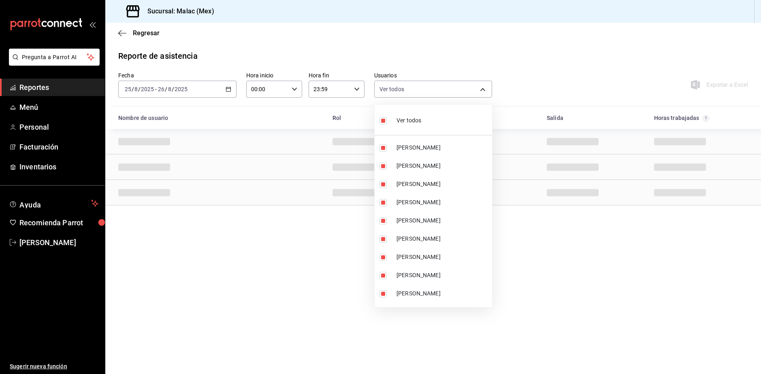
click at [454, 118] on li "Ver todos" at bounding box center [432, 120] width 117 height 24
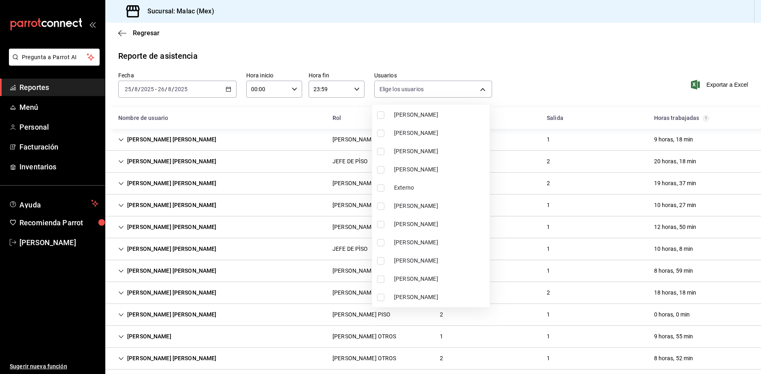
scroll to position [162, 0]
click at [426, 223] on span "[PERSON_NAME]" at bounding box center [440, 222] width 92 height 9
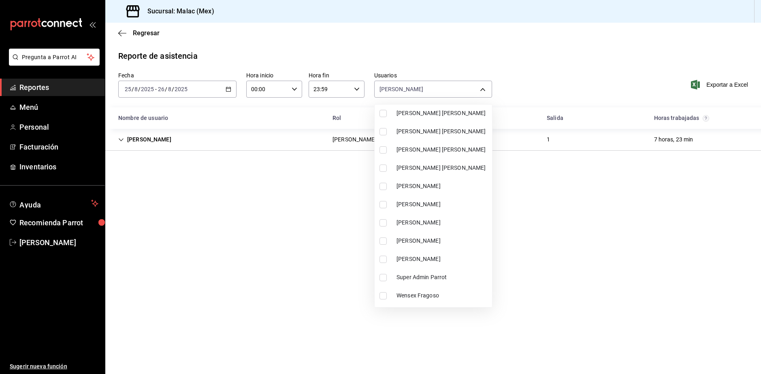
scroll to position [542, 0]
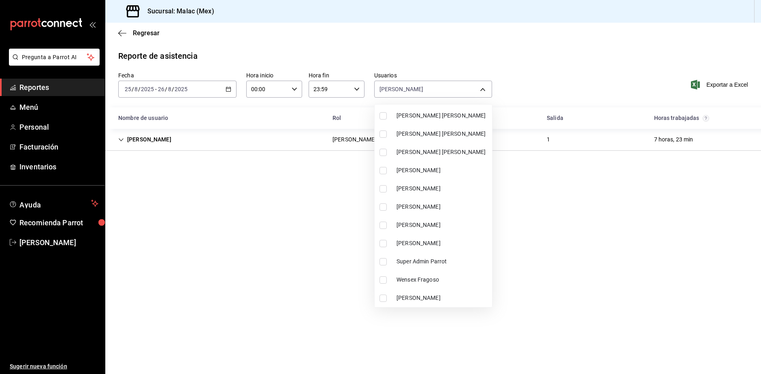
click at [453, 239] on span "[PERSON_NAME]" at bounding box center [442, 243] width 92 height 9
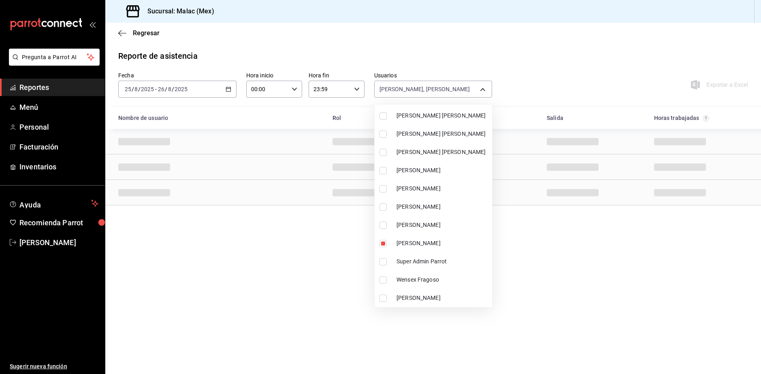
click at [451, 216] on li "[PERSON_NAME]" at bounding box center [432, 225] width 117 height 18
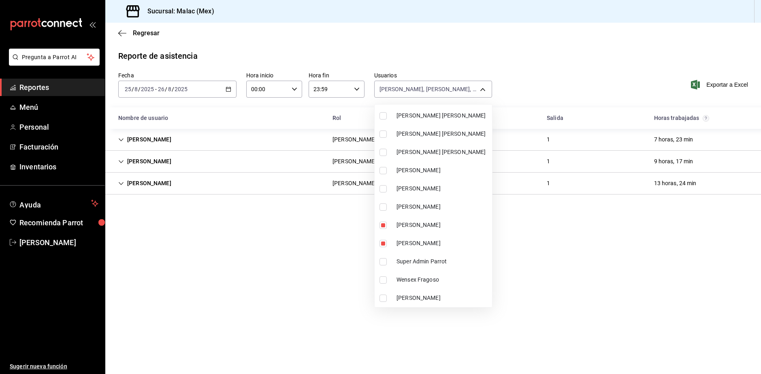
click at [714, 278] on div at bounding box center [380, 187] width 761 height 374
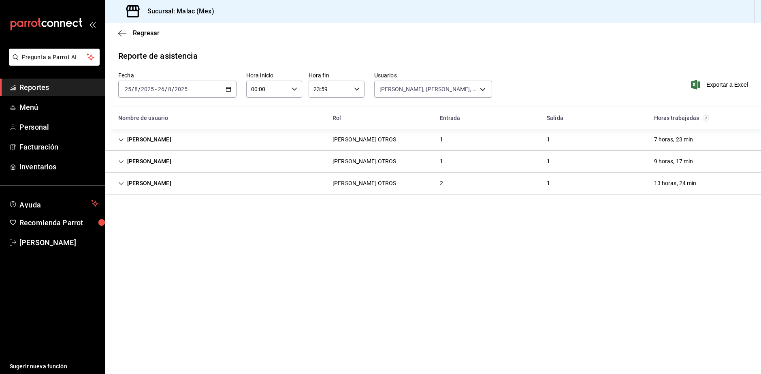
click at [224, 146] on div "[PERSON_NAME] OTROS 1 1 7 horas, 23 min" at bounding box center [432, 140] width 655 height 22
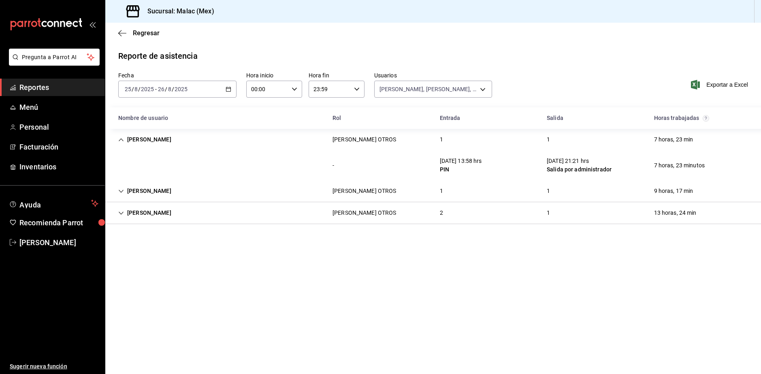
click at [224, 146] on div "[PERSON_NAME] OTROS 1 1 7 horas, 23 min" at bounding box center [432, 139] width 655 height 21
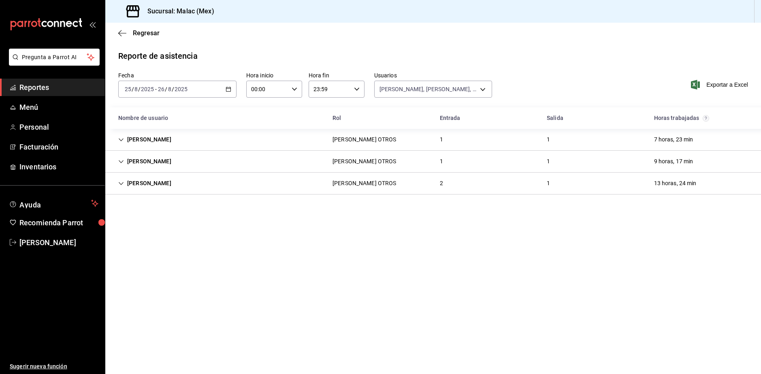
click at [229, 169] on div "[PERSON_NAME] OTROS 1 1 9 horas, 17 min" at bounding box center [432, 162] width 655 height 22
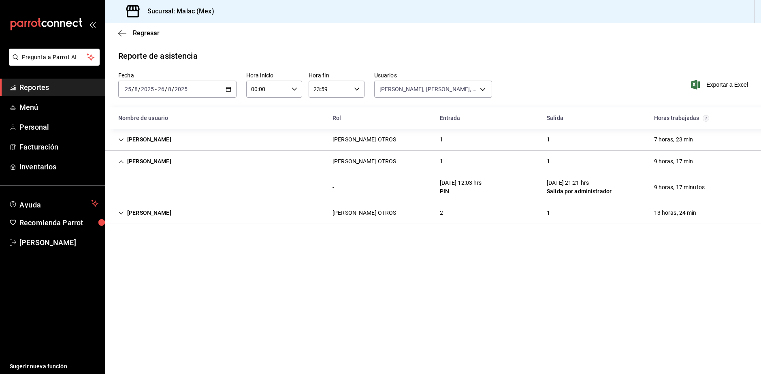
click at [323, 205] on div "[PERSON_NAME] OTROS 2 1 13 horas, 24 min" at bounding box center [432, 213] width 655 height 22
click at [334, 213] on div "[PERSON_NAME] OTROS" at bounding box center [364, 212] width 64 height 9
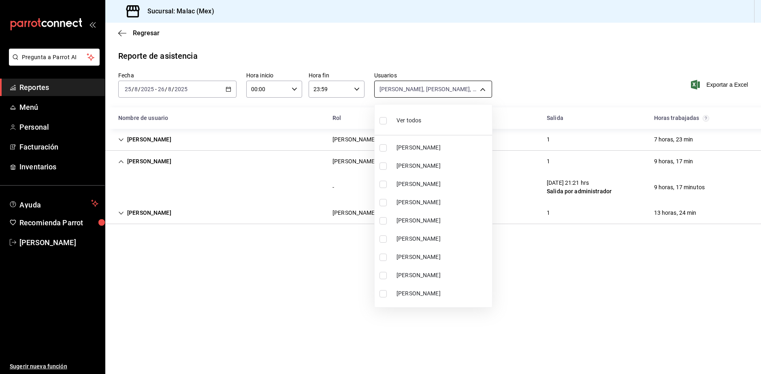
click at [438, 90] on body "Pregunta a Parrot AI Reportes Menú Personal Facturación Inventarios Ayuda Recom…" at bounding box center [380, 187] width 761 height 374
click at [424, 123] on li "Ver todos" at bounding box center [432, 120] width 117 height 24
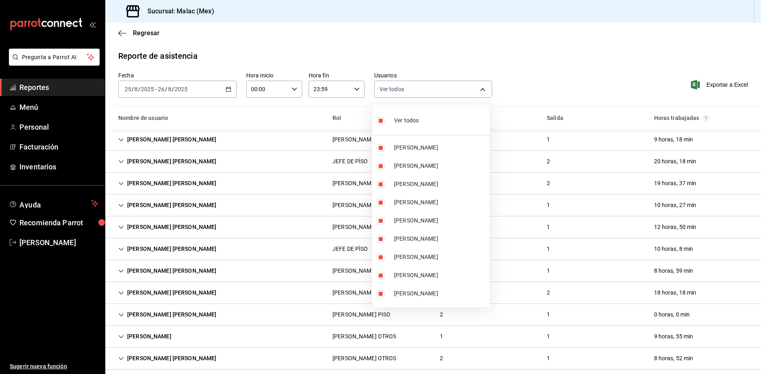
click at [429, 122] on li "Ver todos" at bounding box center [430, 120] width 117 height 24
click at [424, 199] on span "[PERSON_NAME]" at bounding box center [440, 202] width 92 height 9
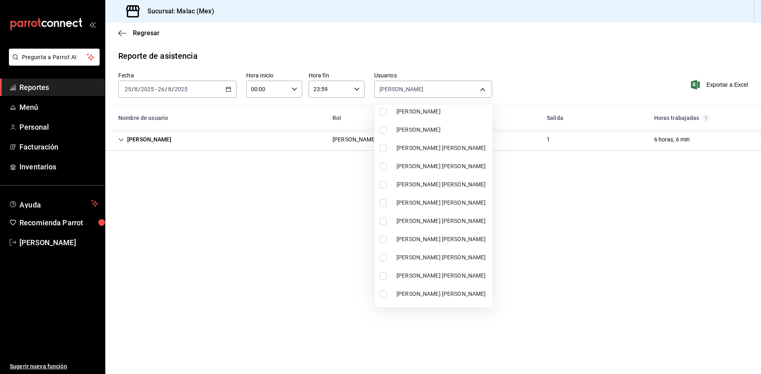
scroll to position [324, 0]
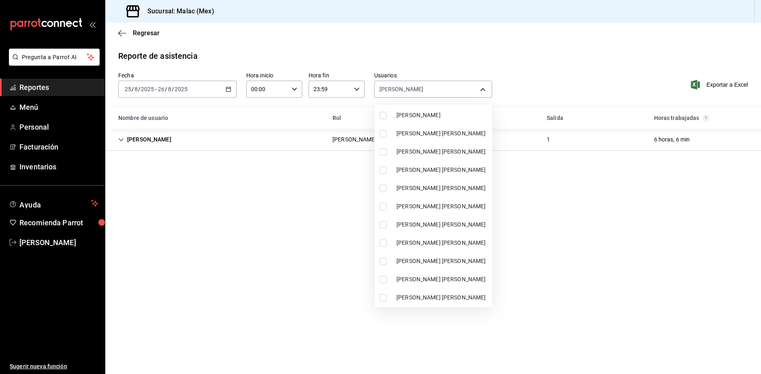
click at [463, 223] on span "[PERSON_NAME] [PERSON_NAME]" at bounding box center [442, 224] width 92 height 9
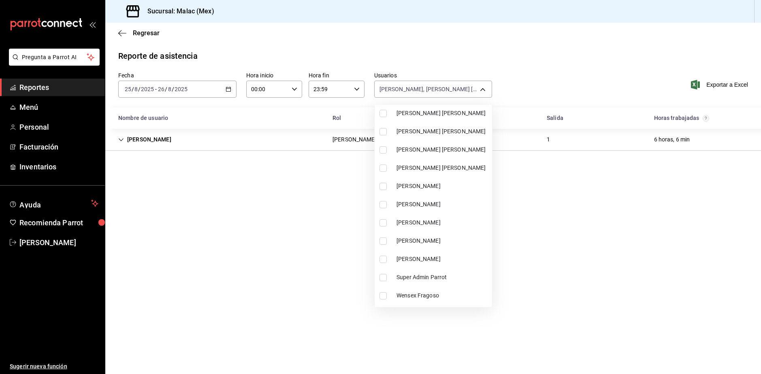
scroll to position [542, 0]
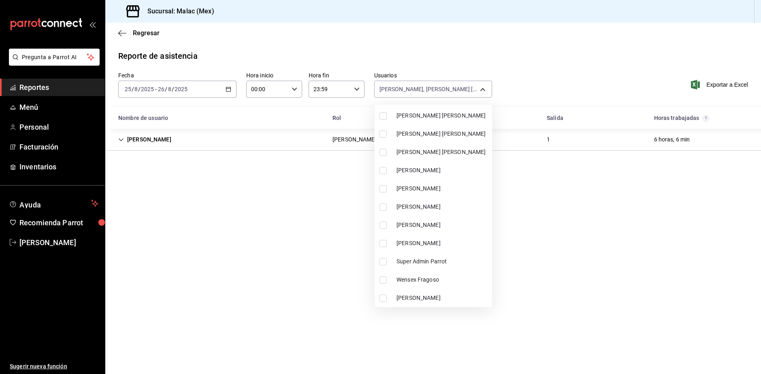
click at [464, 168] on span "[PERSON_NAME]" at bounding box center [442, 170] width 92 height 9
click at [530, 277] on div at bounding box center [380, 187] width 761 height 374
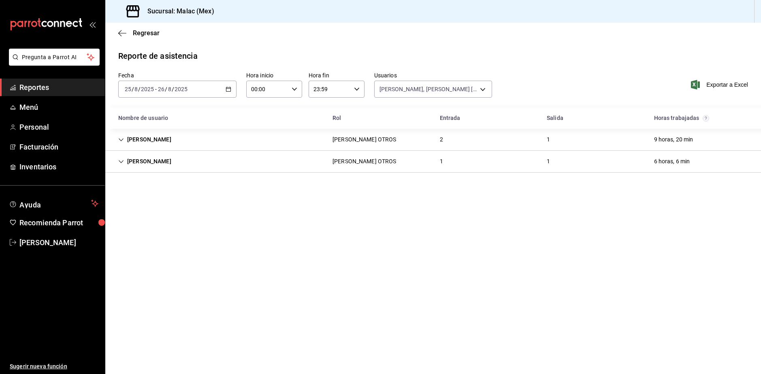
click at [423, 140] on div "[PERSON_NAME] OTROS 2 1 9 horas, 20 min" at bounding box center [432, 140] width 655 height 22
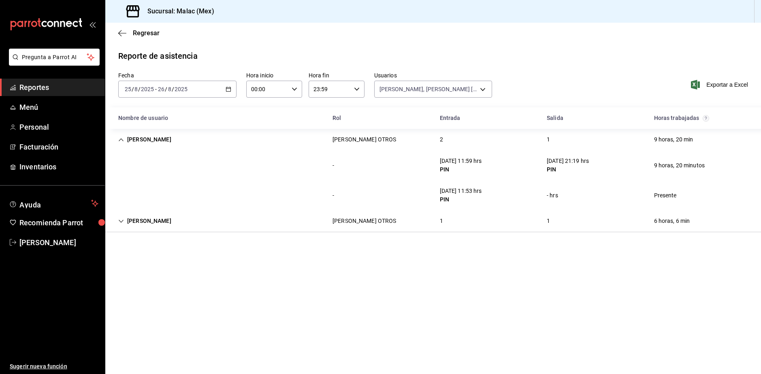
click at [379, 226] on div "[PERSON_NAME] OTROS 1 1 6 horas, 6 min" at bounding box center [432, 221] width 655 height 22
click at [379, 226] on div "[PERSON_NAME] OTROS 1 1 6 horas, 6 min" at bounding box center [432, 220] width 655 height 21
click at [466, 228] on div "[PERSON_NAME] OTROS 1 1 6 horas, 6 min" at bounding box center [432, 221] width 655 height 22
click at [409, 91] on body "Pregunta a Parrot AI Reportes Menú Personal Facturación Inventarios Ayuda Recom…" at bounding box center [380, 187] width 761 height 374
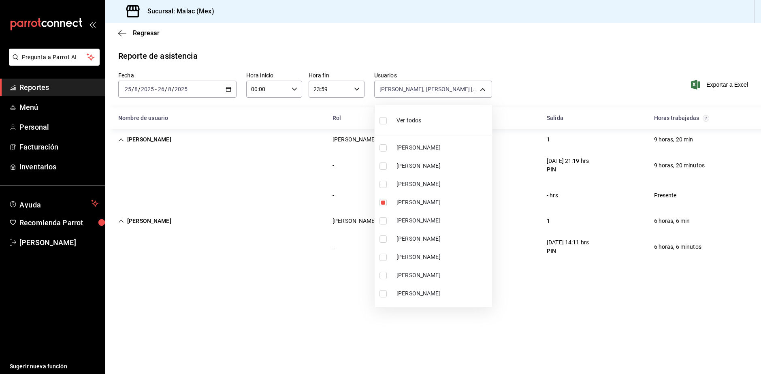
click at [400, 118] on span "Ver todos" at bounding box center [408, 120] width 25 height 9
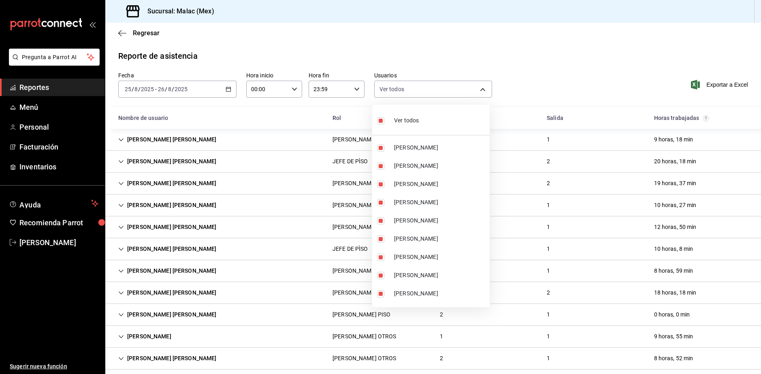
click at [400, 118] on span "Ver todos" at bounding box center [406, 120] width 25 height 9
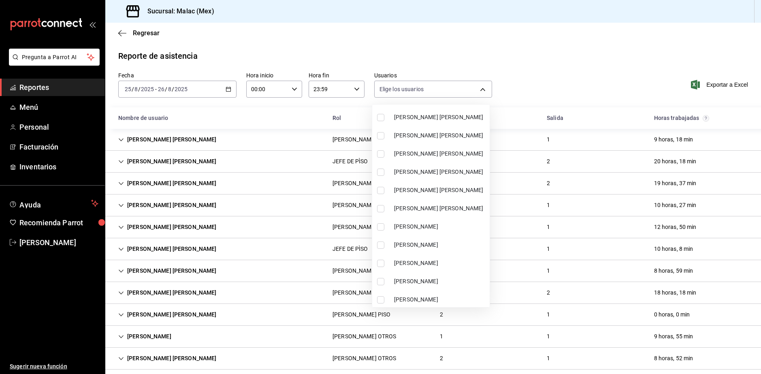
scroll to position [542, 0]
click at [440, 138] on span "[PERSON_NAME] [PERSON_NAME]" at bounding box center [440, 134] width 92 height 9
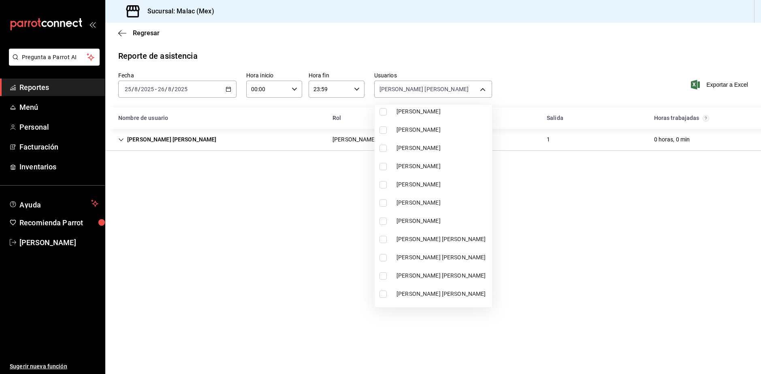
scroll to position [178, 0]
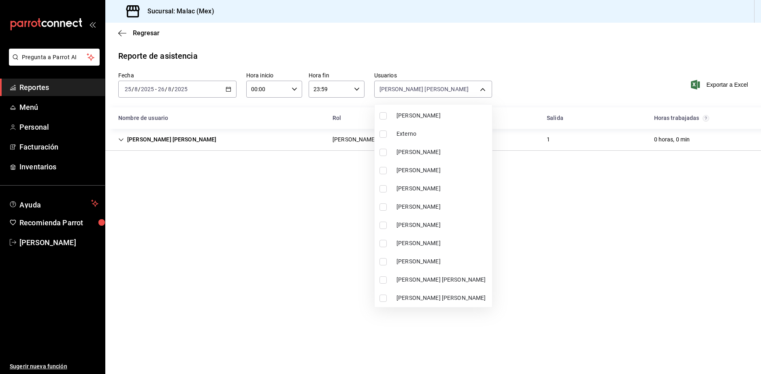
click at [451, 175] on li "[PERSON_NAME]" at bounding box center [432, 170] width 117 height 18
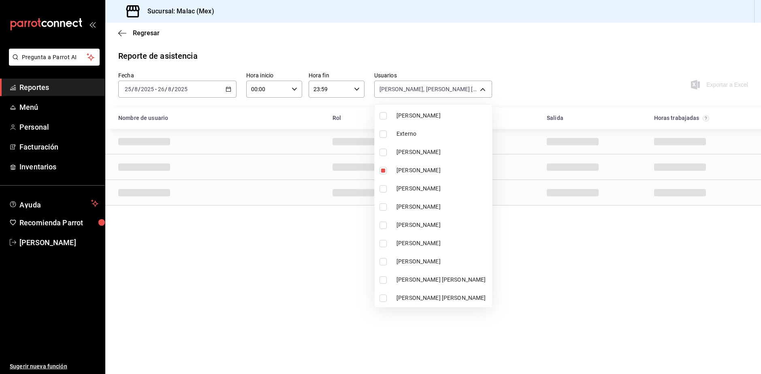
click at [443, 263] on span "[PERSON_NAME]" at bounding box center [442, 261] width 92 height 9
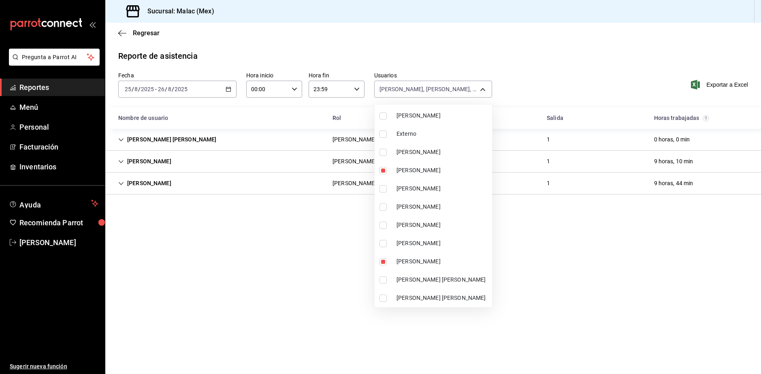
click at [529, 298] on div at bounding box center [380, 187] width 761 height 374
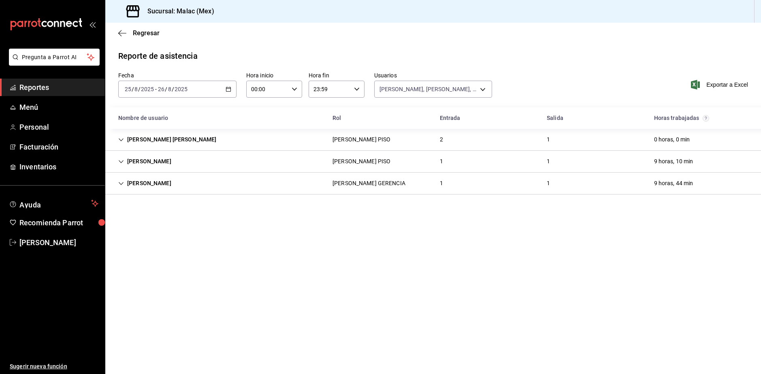
click at [381, 150] on div "[PERSON_NAME] [PERSON_NAME] PISO 2 1 0 horas, 0 min" at bounding box center [432, 140] width 655 height 22
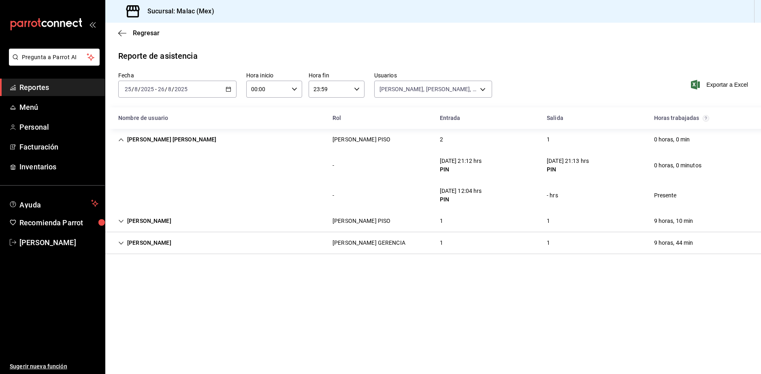
click at [328, 246] on div "[PERSON_NAME] GERENCIA" at bounding box center [369, 242] width 86 height 15
click at [348, 215] on div "[PERSON_NAME] PISO" at bounding box center [361, 220] width 71 height 15
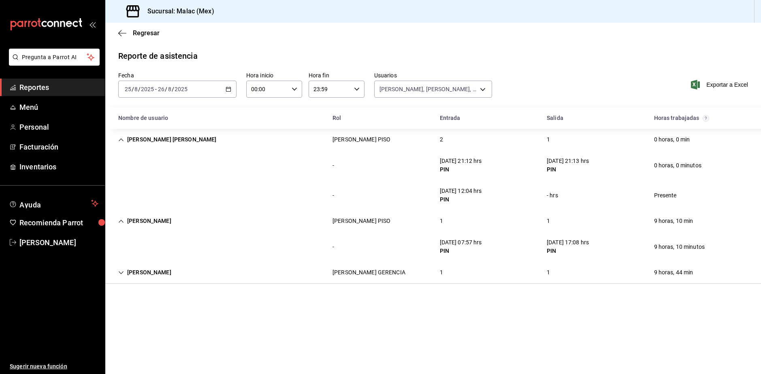
click at [348, 215] on div "[PERSON_NAME] PISO" at bounding box center [361, 220] width 71 height 15
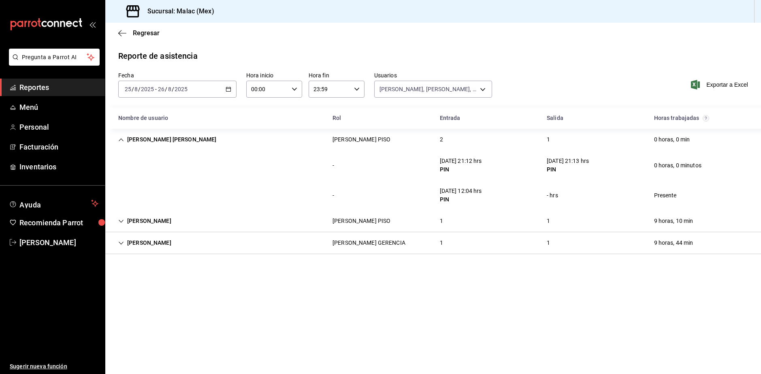
click at [218, 89] on div "[DATE] [DATE] - [DATE] [DATE]" at bounding box center [177, 89] width 118 height 17
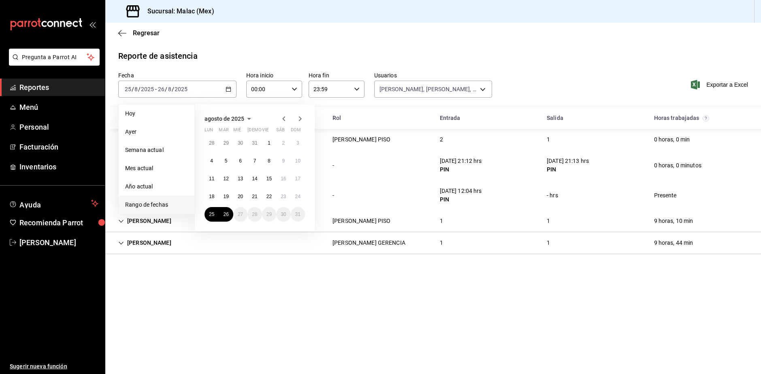
click at [309, 201] on div "[DATE] lun mar mié jue vie sáb dom 28 29 30 31 1 2 3 4 5 6 7 8 9 10 11 12 13 14…" at bounding box center [255, 167] width 120 height 127
click at [300, 197] on abbr "24" at bounding box center [297, 197] width 5 height 6
click at [229, 216] on button "26" at bounding box center [226, 214] width 14 height 15
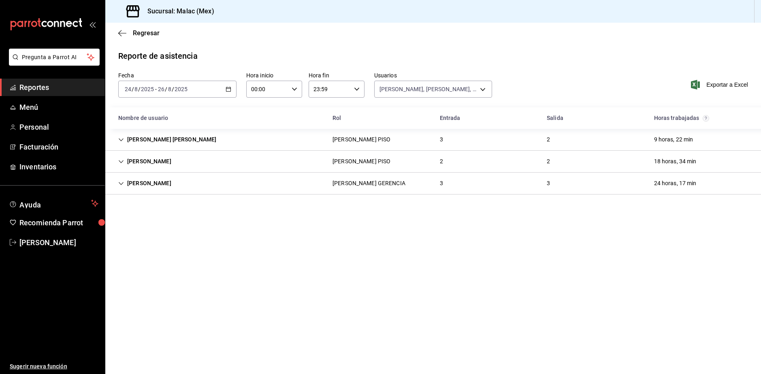
click at [344, 141] on div "[PERSON_NAME] PISO" at bounding box center [361, 139] width 58 height 9
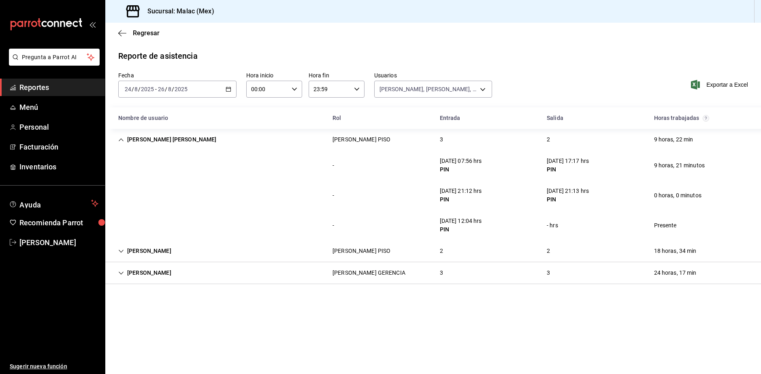
click at [209, 88] on div "[DATE] [DATE] - [DATE] [DATE]" at bounding box center [177, 89] width 118 height 17
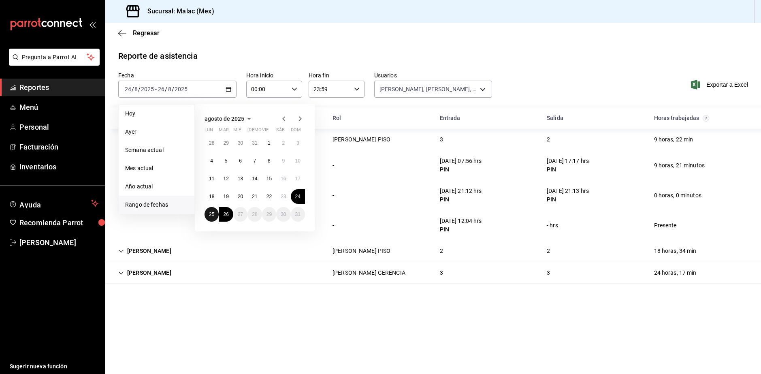
click at [215, 219] on button "25" at bounding box center [211, 214] width 14 height 15
click at [229, 219] on button "26" at bounding box center [226, 214] width 14 height 15
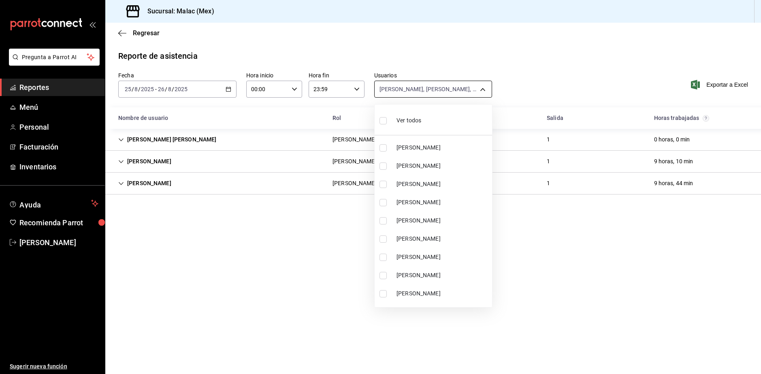
click at [435, 85] on body "Pregunta a Parrot AI Reportes Menú Personal Facturación Inventarios Ayuda Recom…" at bounding box center [380, 187] width 761 height 374
click at [432, 118] on li "Ver todos" at bounding box center [432, 120] width 117 height 24
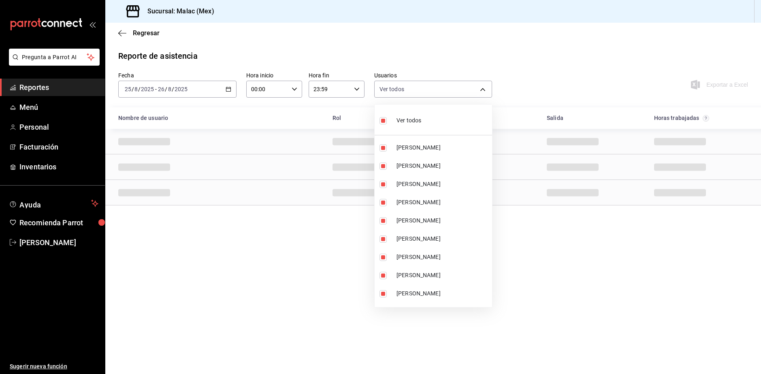
click at [432, 118] on li "Ver todos" at bounding box center [432, 120] width 117 height 24
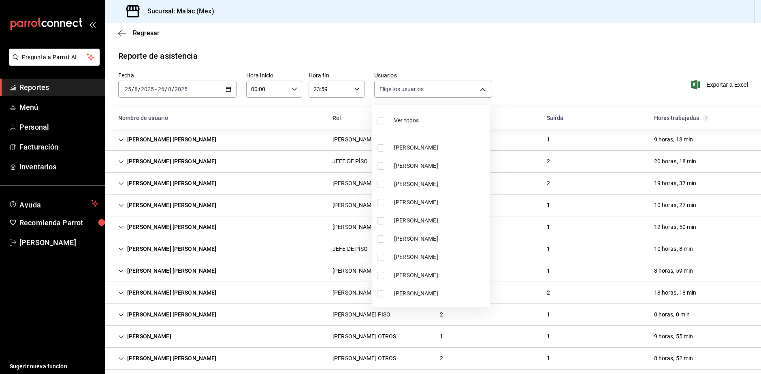
click at [440, 270] on li "[PERSON_NAME]" at bounding box center [430, 275] width 117 height 18
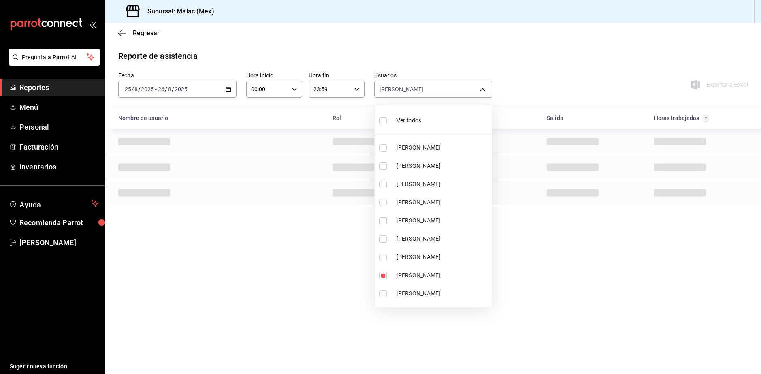
click at [434, 296] on span "[PERSON_NAME]" at bounding box center [442, 293] width 92 height 9
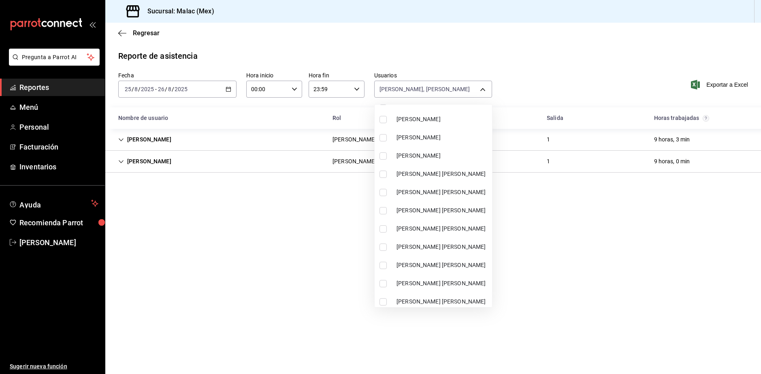
scroll to position [324, 0]
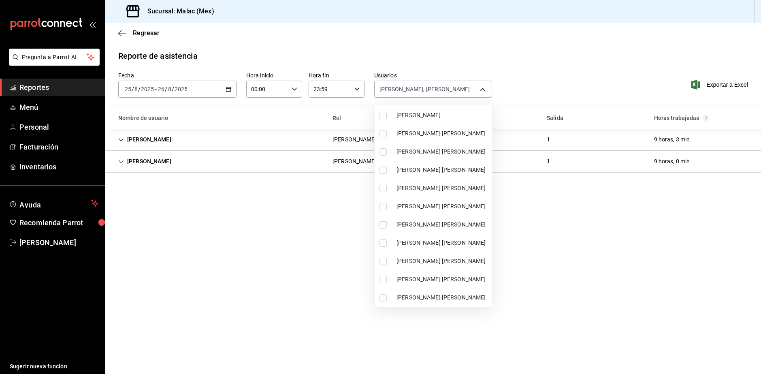
click at [462, 243] on span "[PERSON_NAME] [PERSON_NAME]" at bounding box center [442, 242] width 92 height 9
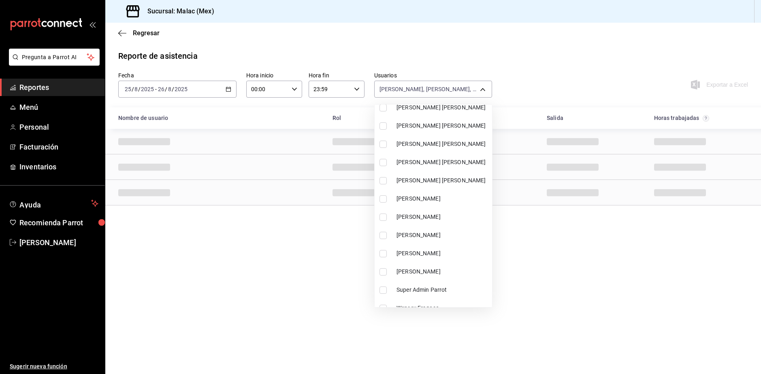
scroll to position [542, 0]
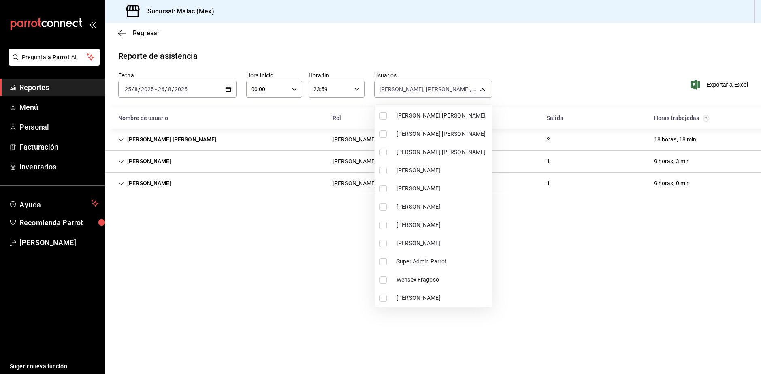
click at [461, 213] on li "[PERSON_NAME]" at bounding box center [432, 207] width 117 height 18
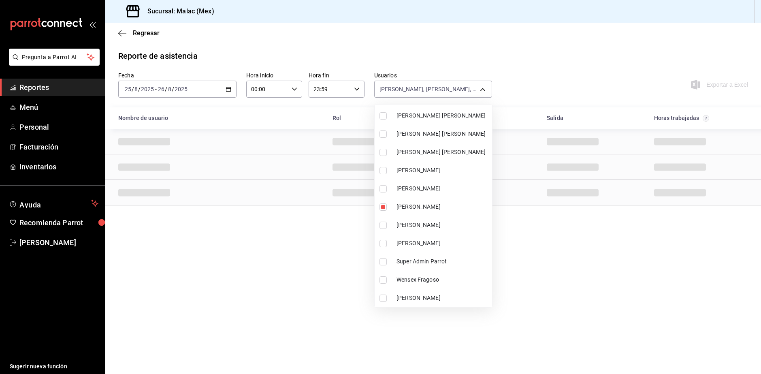
click at [568, 299] on div at bounding box center [380, 187] width 761 height 374
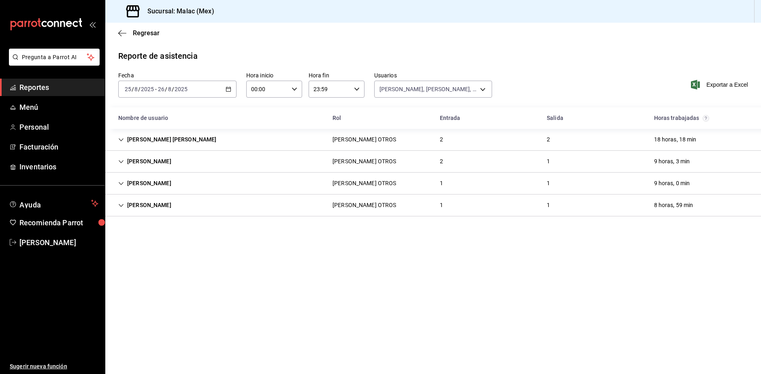
click at [452, 201] on div "[PERSON_NAME] OTROS 1 1 8 horas, 59 min" at bounding box center [432, 205] width 655 height 22
click at [207, 176] on div "[PERSON_NAME] OTROS 1 1 9 horas, 0 min" at bounding box center [432, 183] width 655 height 22
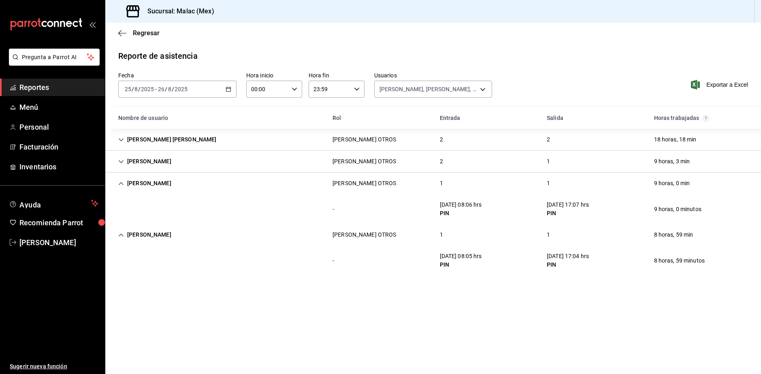
click at [313, 165] on div "[PERSON_NAME] OTROS 2 1 9 horas, 3 min" at bounding box center [432, 162] width 655 height 22
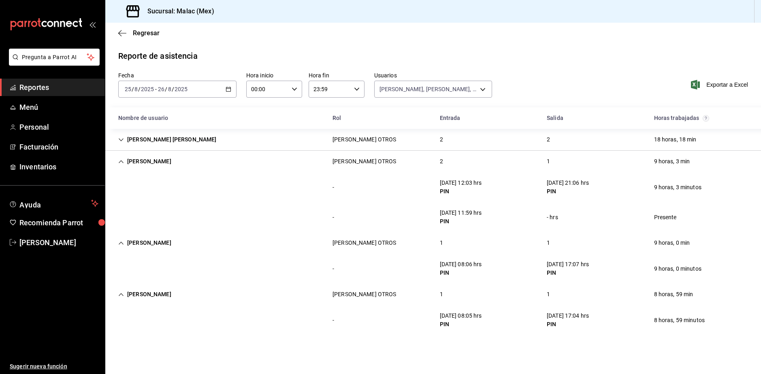
click at [334, 151] on div "[PERSON_NAME] OTROS 2 1 9 horas, 3 min" at bounding box center [432, 161] width 655 height 21
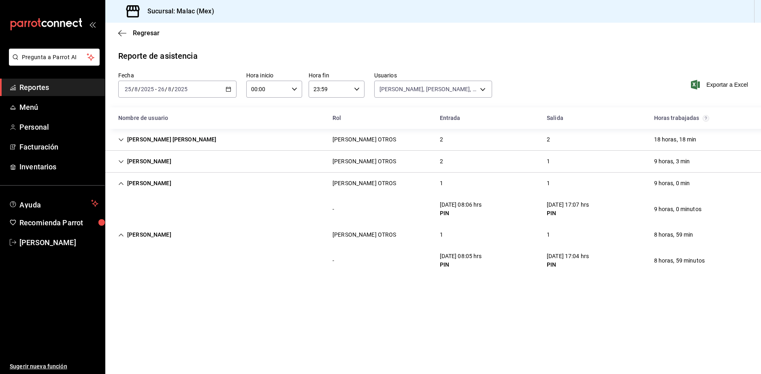
click at [350, 144] on div "[PERSON_NAME] OTROS" at bounding box center [364, 139] width 77 height 15
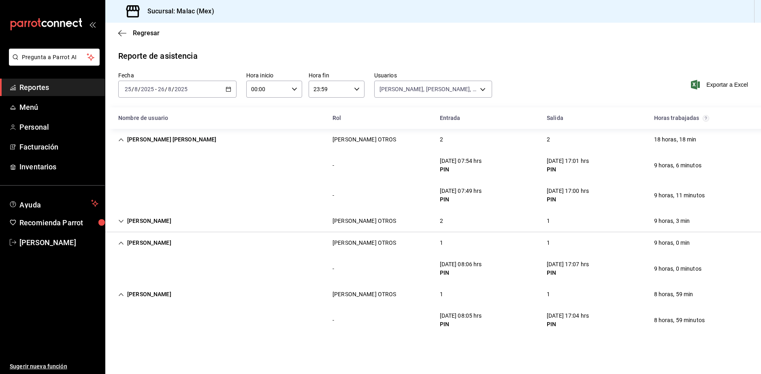
click at [361, 225] on div "[PERSON_NAME] OTROS" at bounding box center [364, 221] width 64 height 9
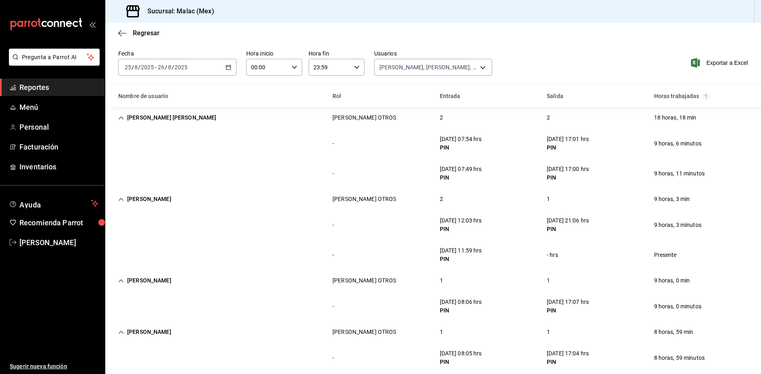
scroll to position [34, 0]
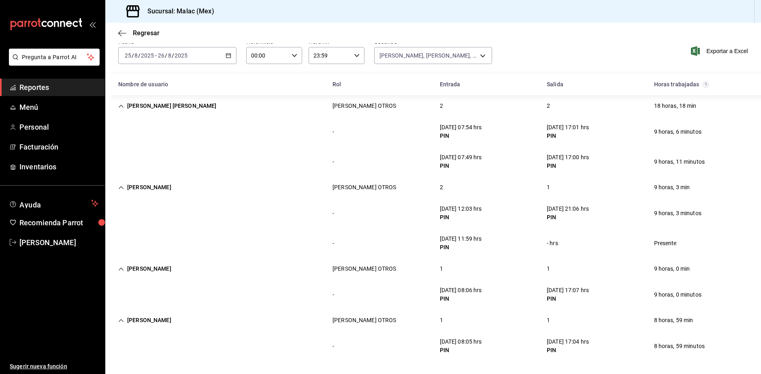
click at [374, 104] on div "[PERSON_NAME] OTROS" at bounding box center [364, 105] width 77 height 15
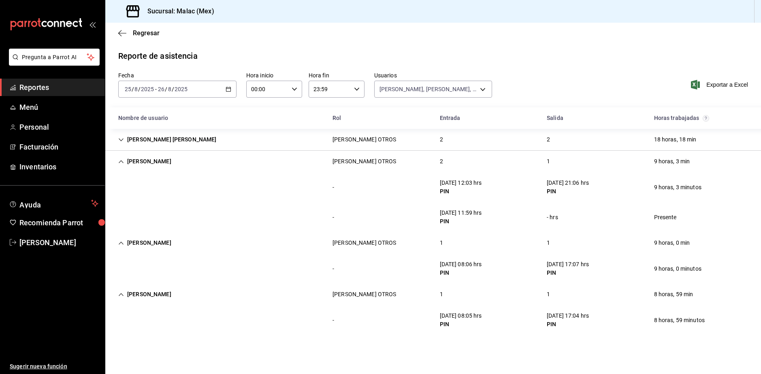
scroll to position [0, 0]
click at [243, 292] on div "[PERSON_NAME] OTROS 1 1 8 horas, 59 min" at bounding box center [432, 293] width 655 height 21
click at [235, 240] on div "[PERSON_NAME] OTROS 1 1 9 horas, 0 min" at bounding box center [432, 242] width 655 height 21
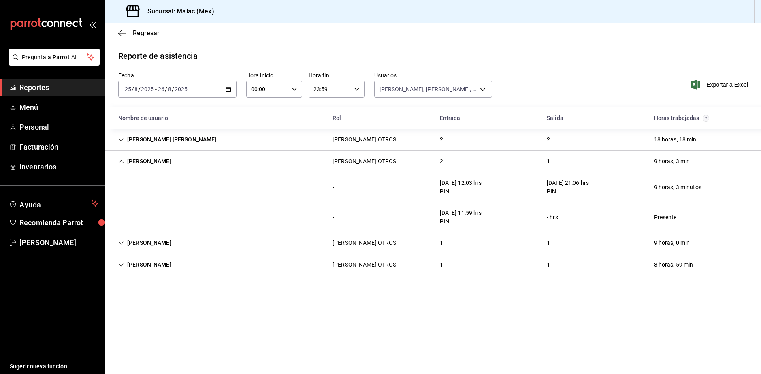
click at [43, 85] on span "Reportes" at bounding box center [58, 87] width 79 height 11
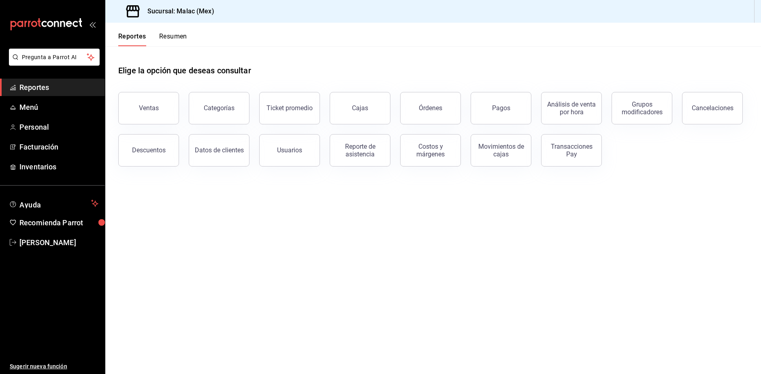
click at [186, 40] on button "Resumen" at bounding box center [173, 39] width 28 height 14
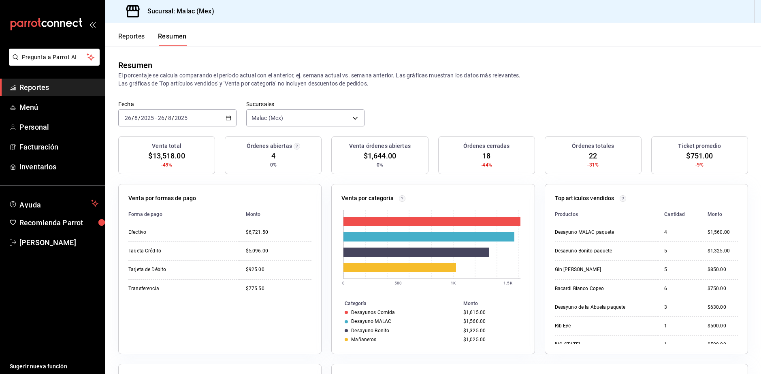
click at [38, 89] on span "Reportes" at bounding box center [58, 87] width 79 height 11
